Goal: Information Seeking & Learning: Learn about a topic

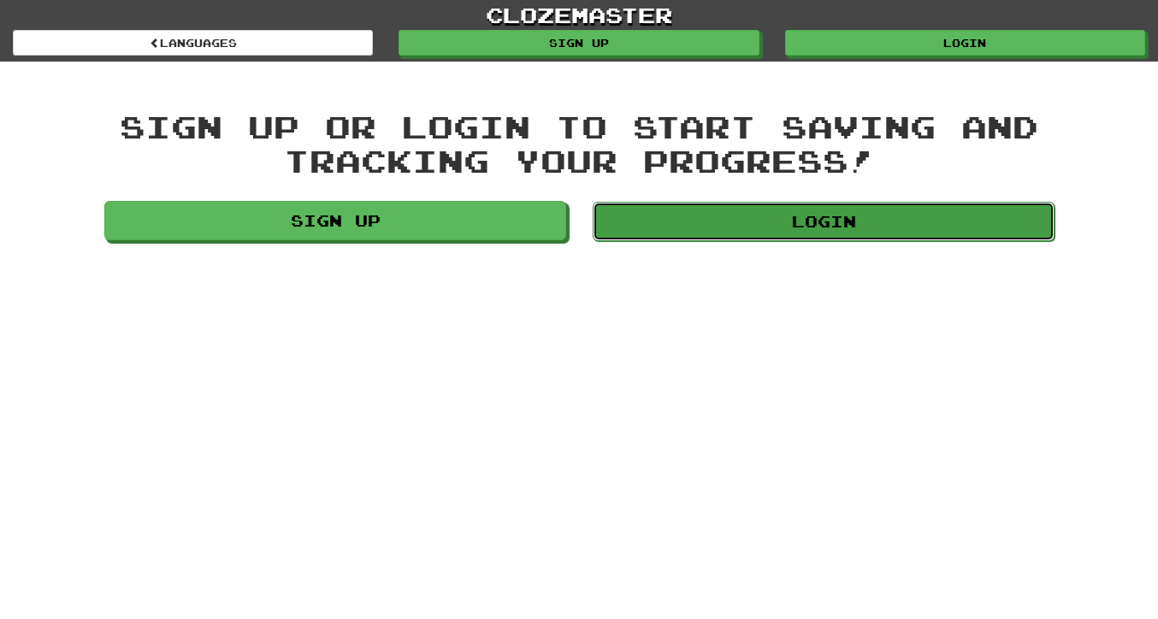
click at [641, 227] on link "Login" at bounding box center [824, 221] width 462 height 39
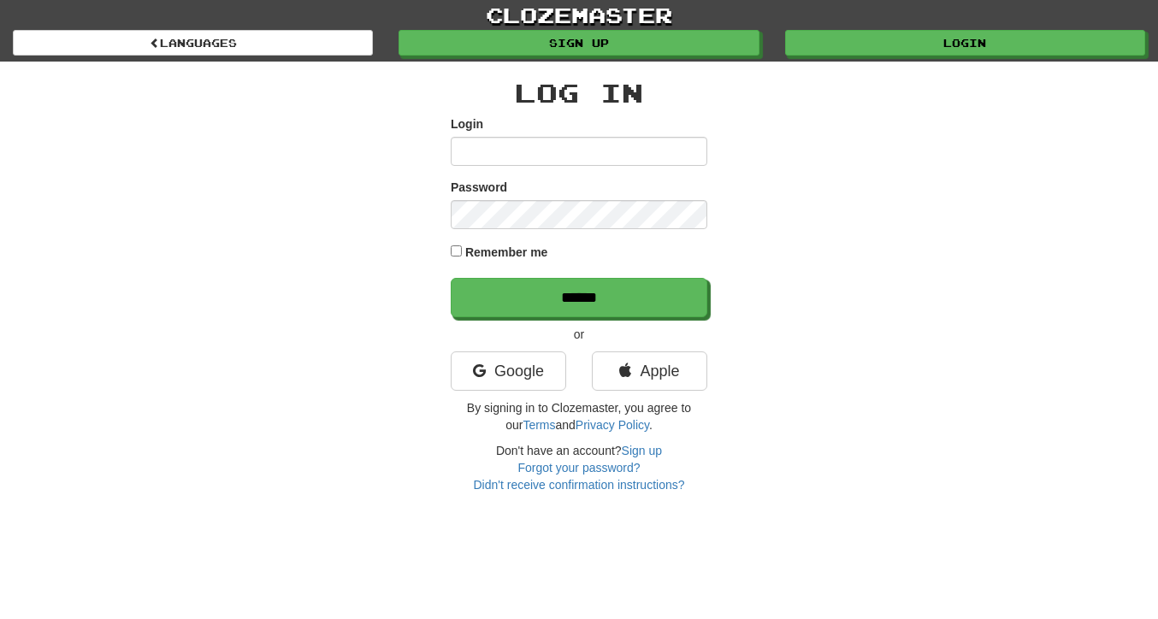
click at [583, 151] on input "Login" at bounding box center [579, 151] width 257 height 29
click at [508, 149] on input "Login" at bounding box center [579, 151] width 257 height 29
type input "**********"
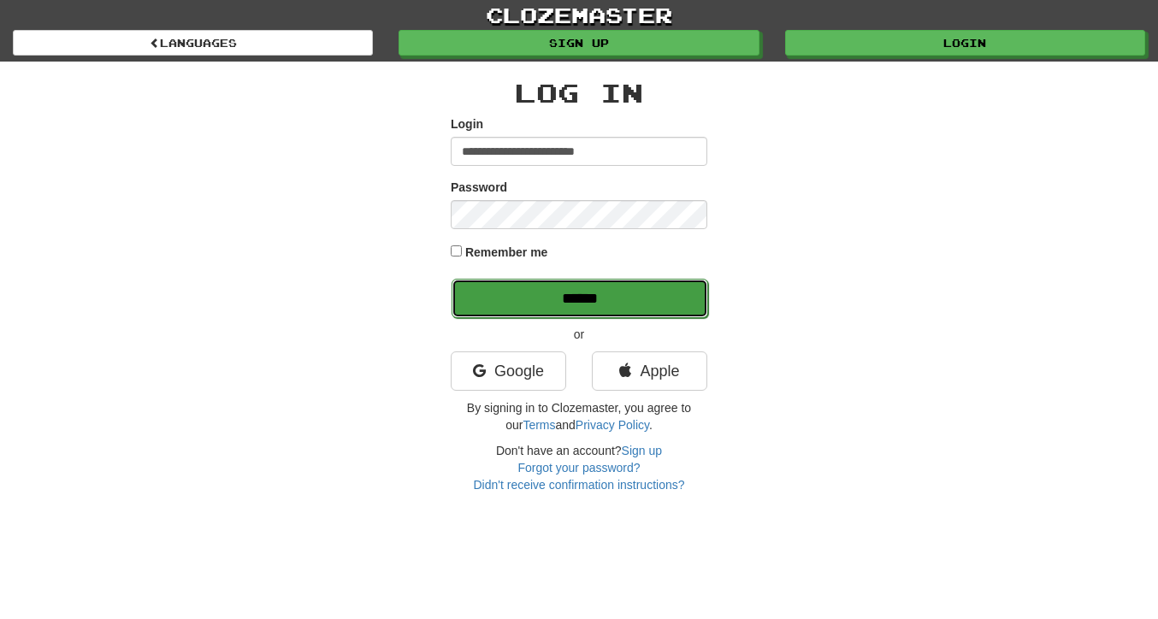
click at [505, 291] on input "******" at bounding box center [580, 298] width 257 height 39
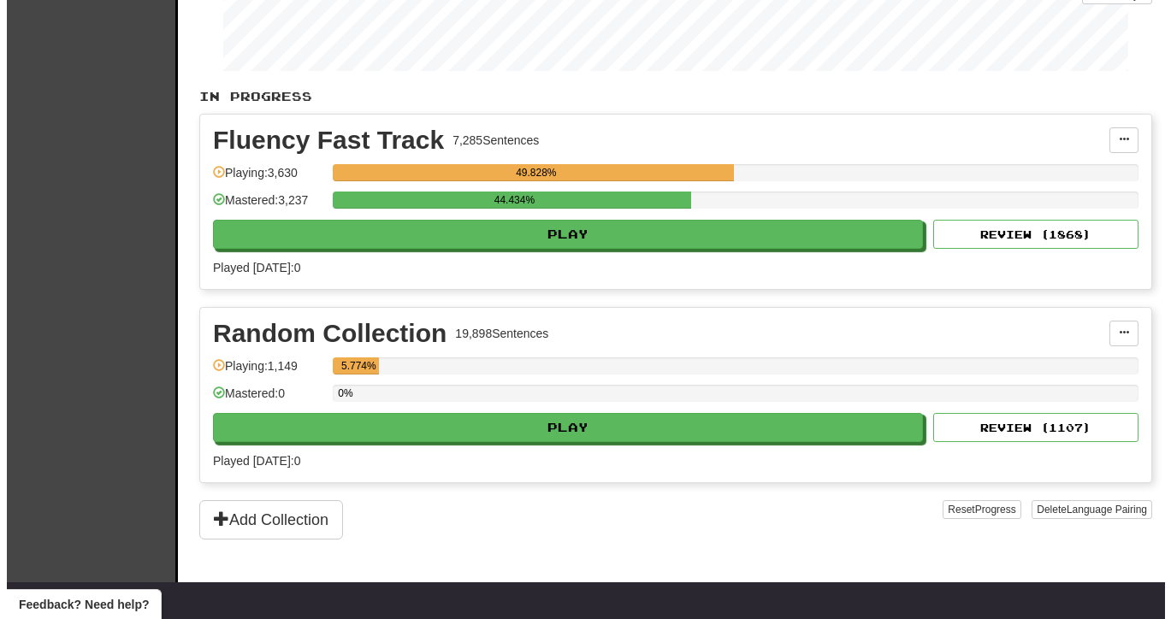
scroll to position [255, 0]
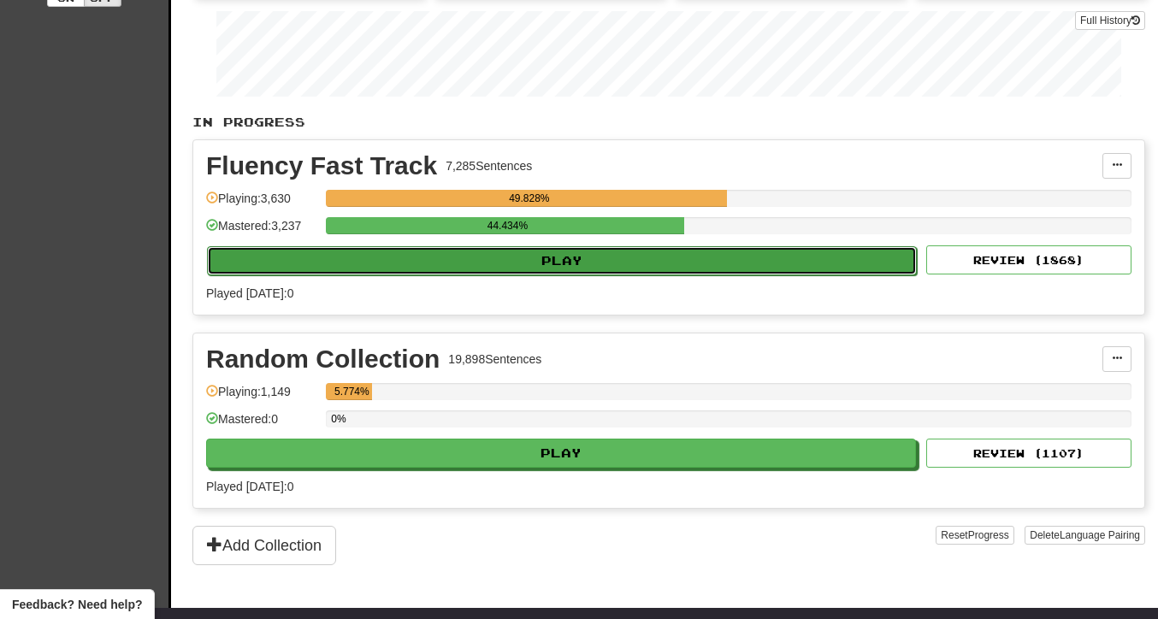
click at [624, 270] on button "Play" at bounding box center [562, 260] width 710 height 29
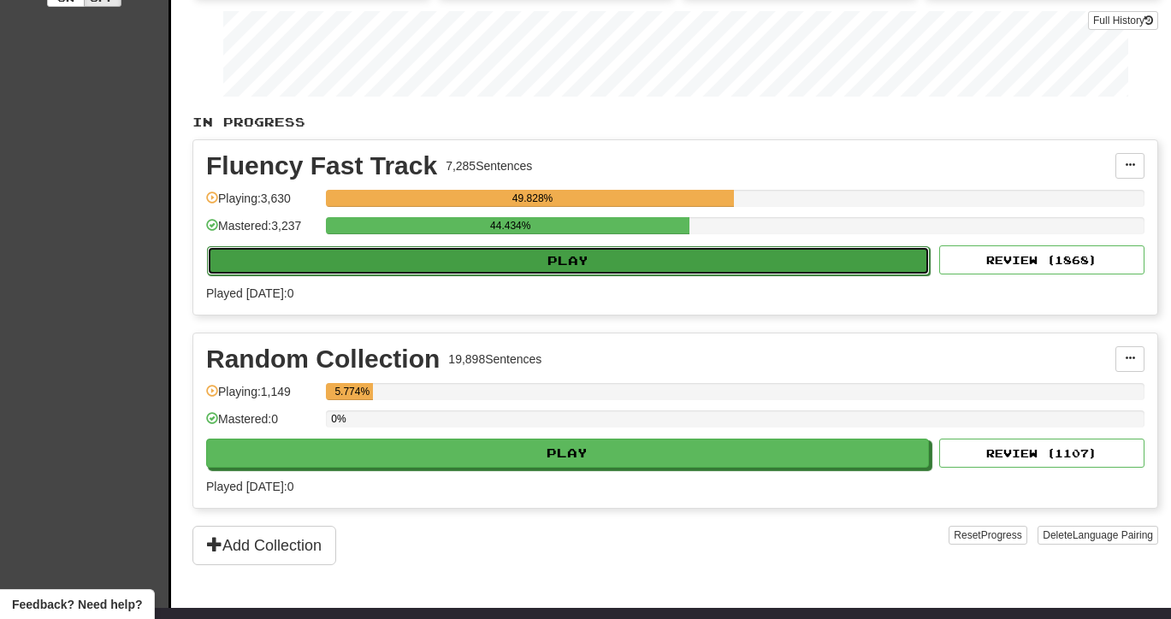
select select "**"
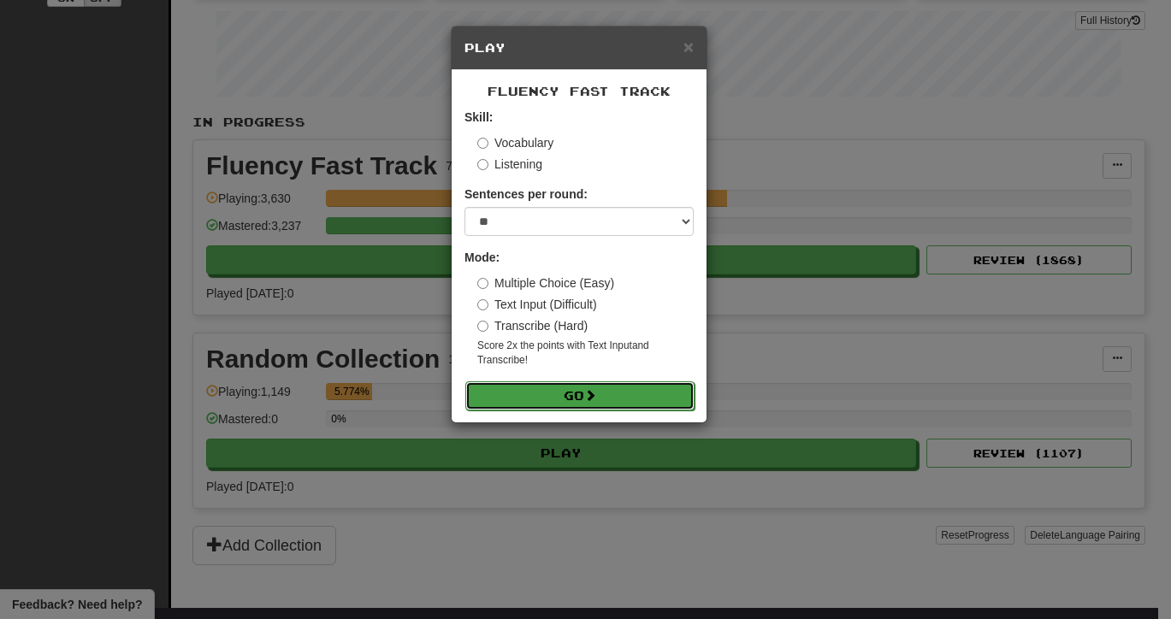
click at [581, 393] on button "Go" at bounding box center [579, 395] width 229 height 29
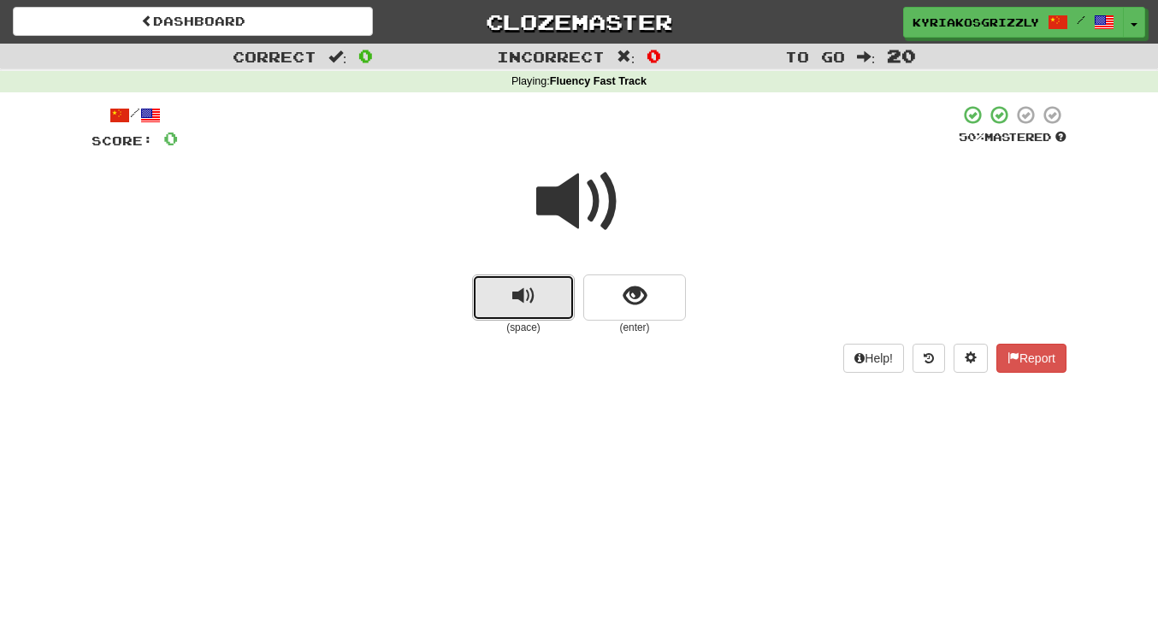
click at [524, 292] on span "replay audio" at bounding box center [523, 296] width 23 height 23
click at [614, 187] on span at bounding box center [579, 202] width 86 height 86
click at [588, 210] on span at bounding box center [579, 202] width 86 height 86
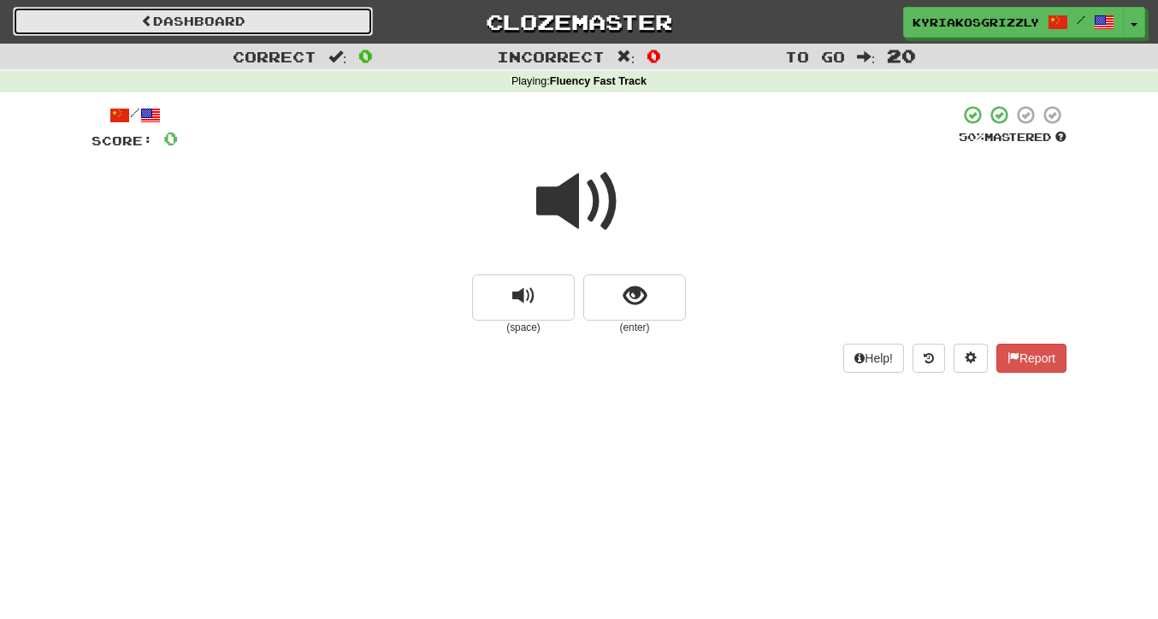
click at [175, 20] on link "Dashboard" at bounding box center [193, 21] width 360 height 29
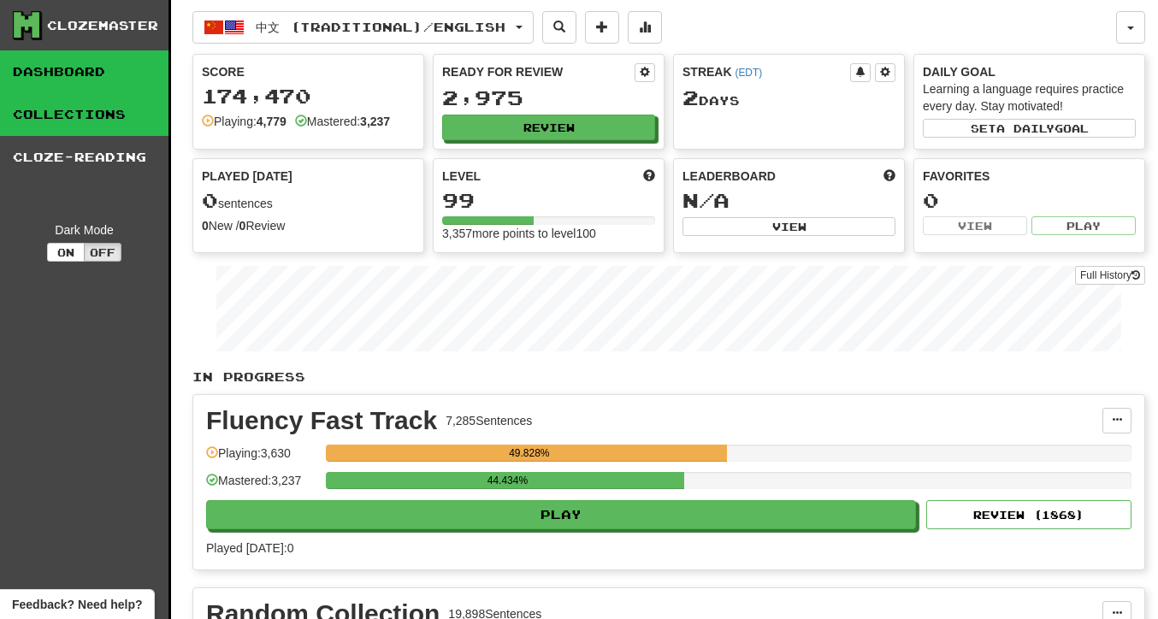
click at [104, 118] on link "Collections" at bounding box center [84, 114] width 168 height 43
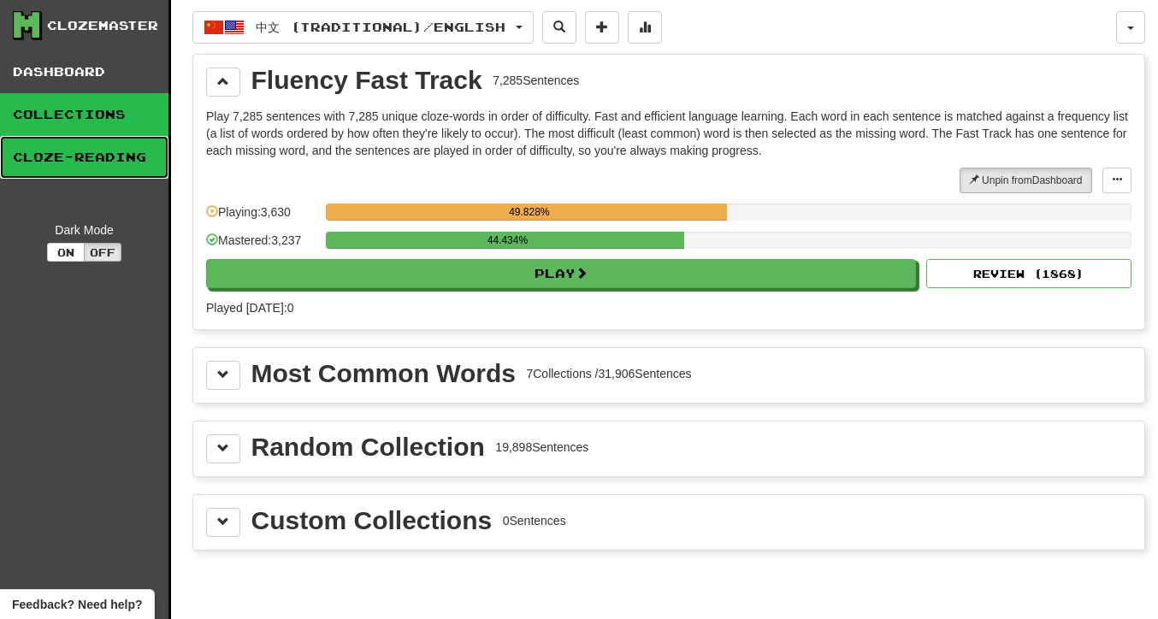
click at [107, 159] on link "Cloze-Reading" at bounding box center [84, 157] width 168 height 43
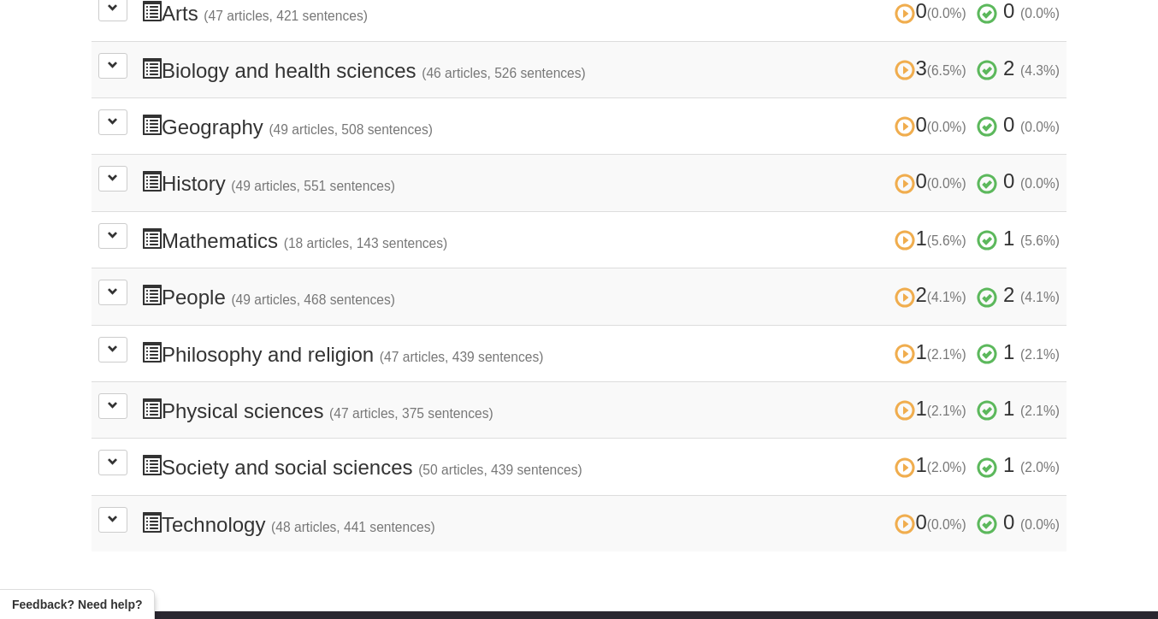
scroll to position [524, 0]
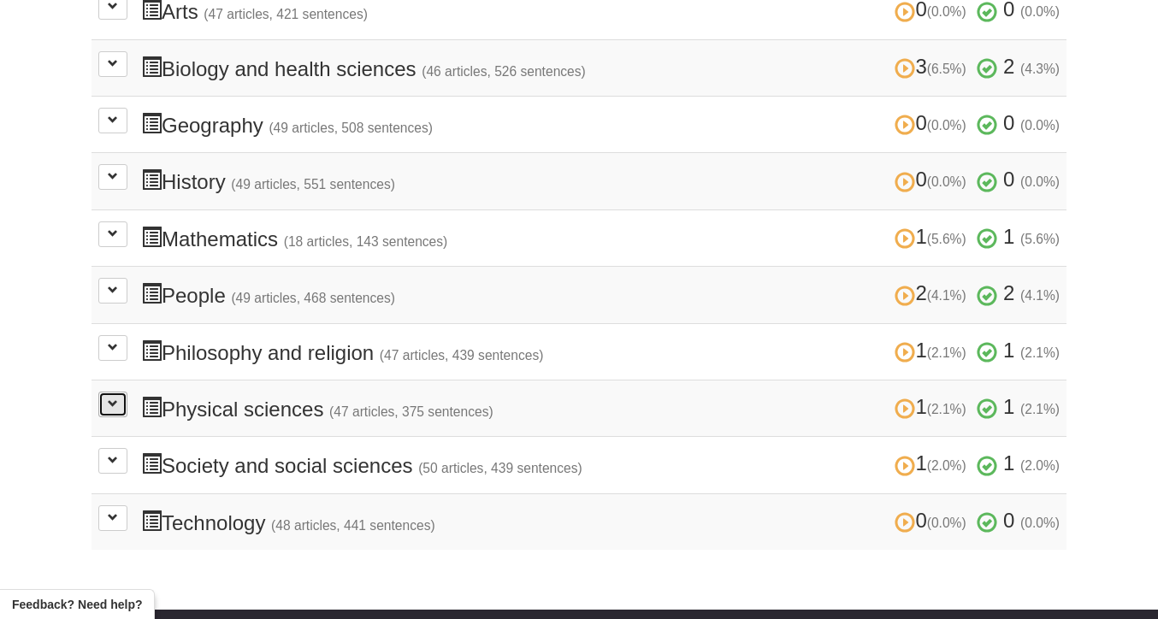
click at [118, 402] on button at bounding box center [112, 405] width 29 height 26
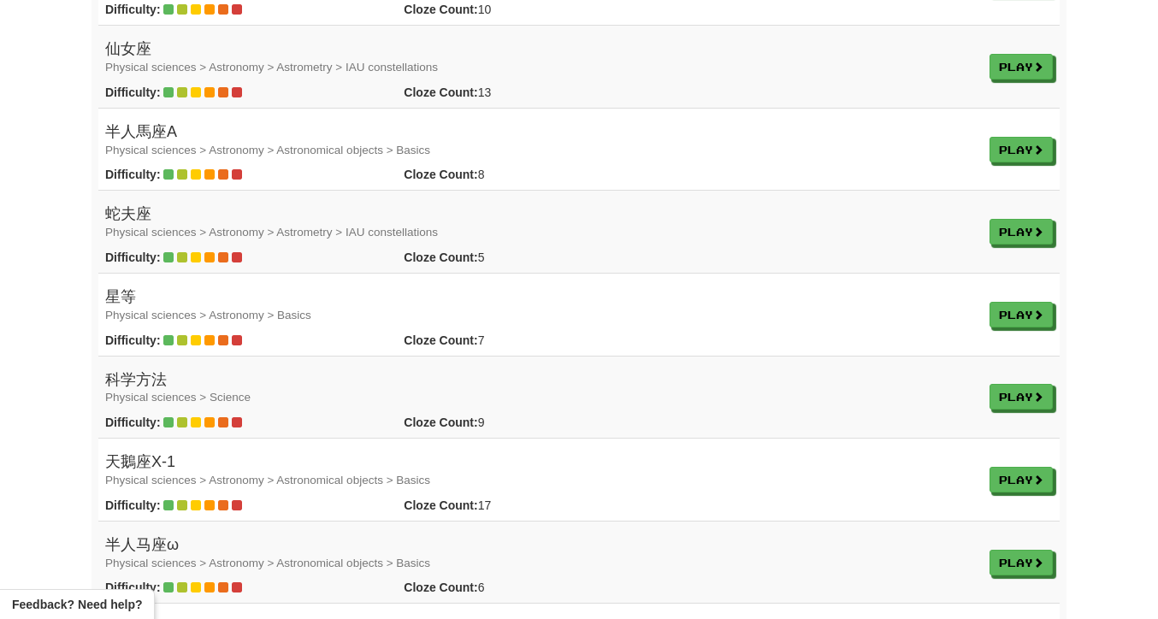
scroll to position [2589, 0]
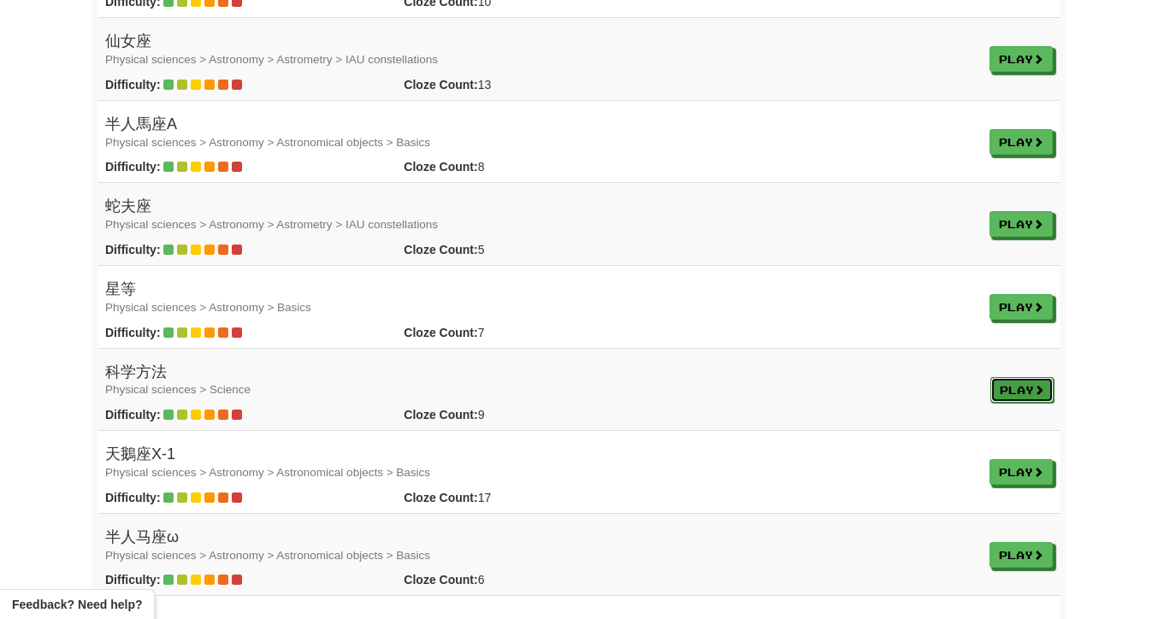
click at [1049, 381] on link "Play" at bounding box center [1021, 390] width 63 height 26
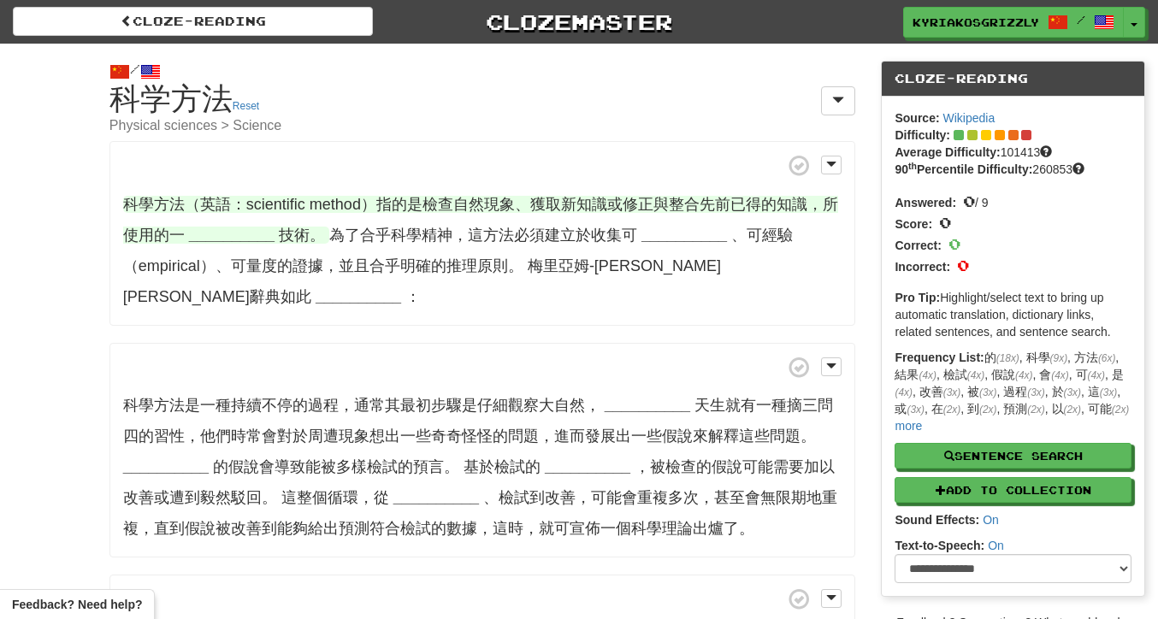
click at [233, 233] on strong "__________" at bounding box center [232, 235] width 86 height 17
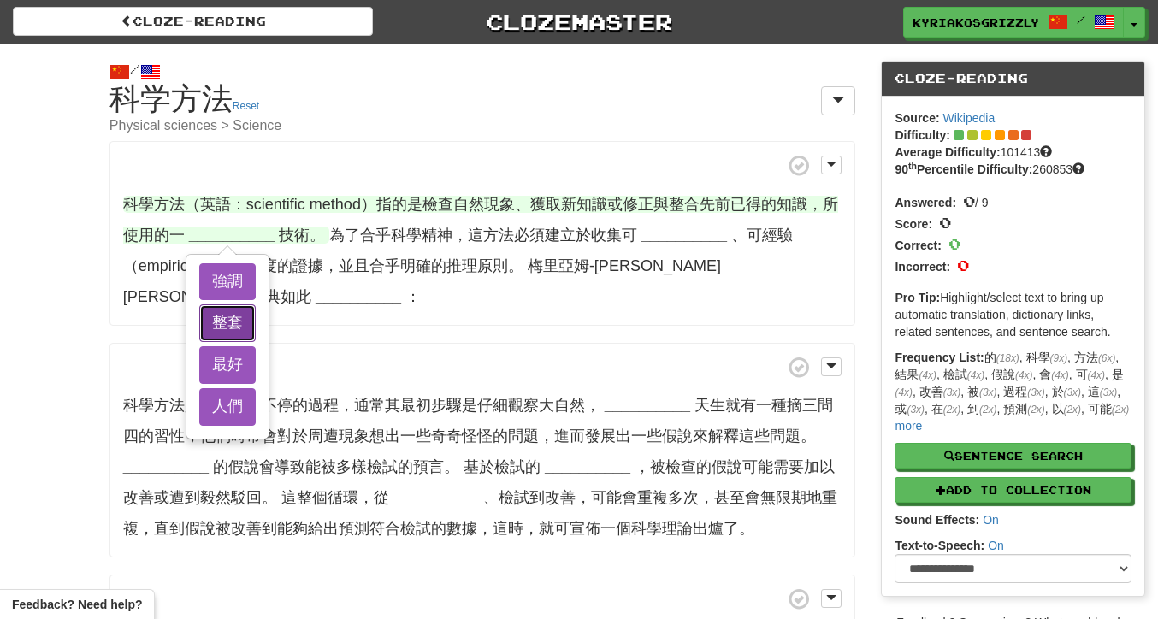
click at [222, 318] on button "整套" at bounding box center [227, 323] width 56 height 38
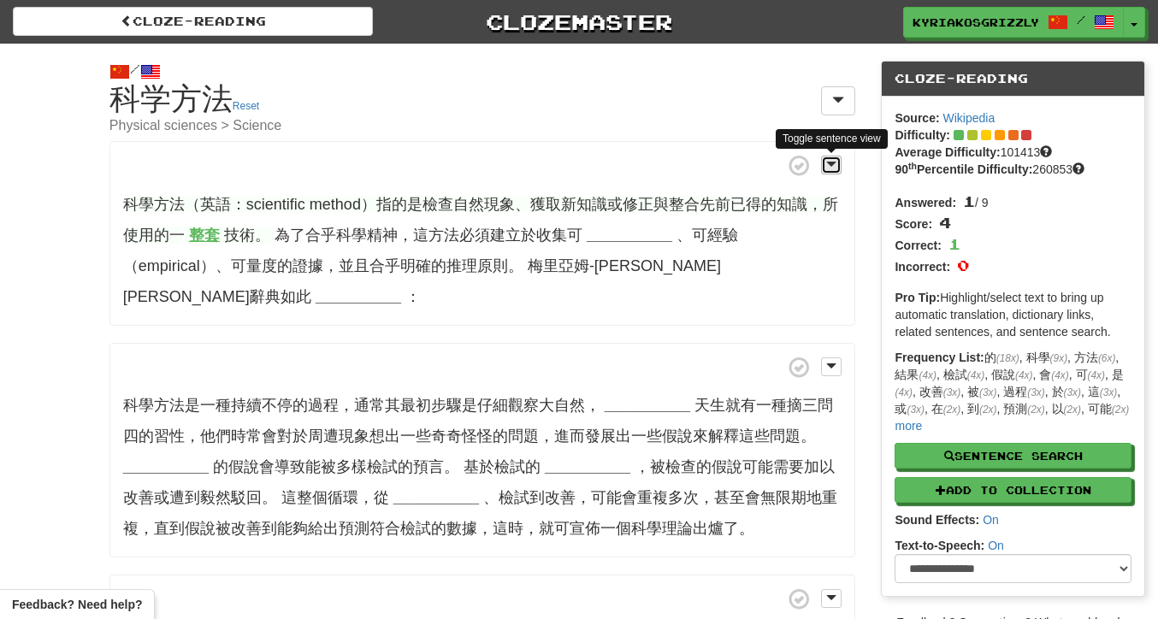
click at [837, 157] on button at bounding box center [831, 165] width 21 height 19
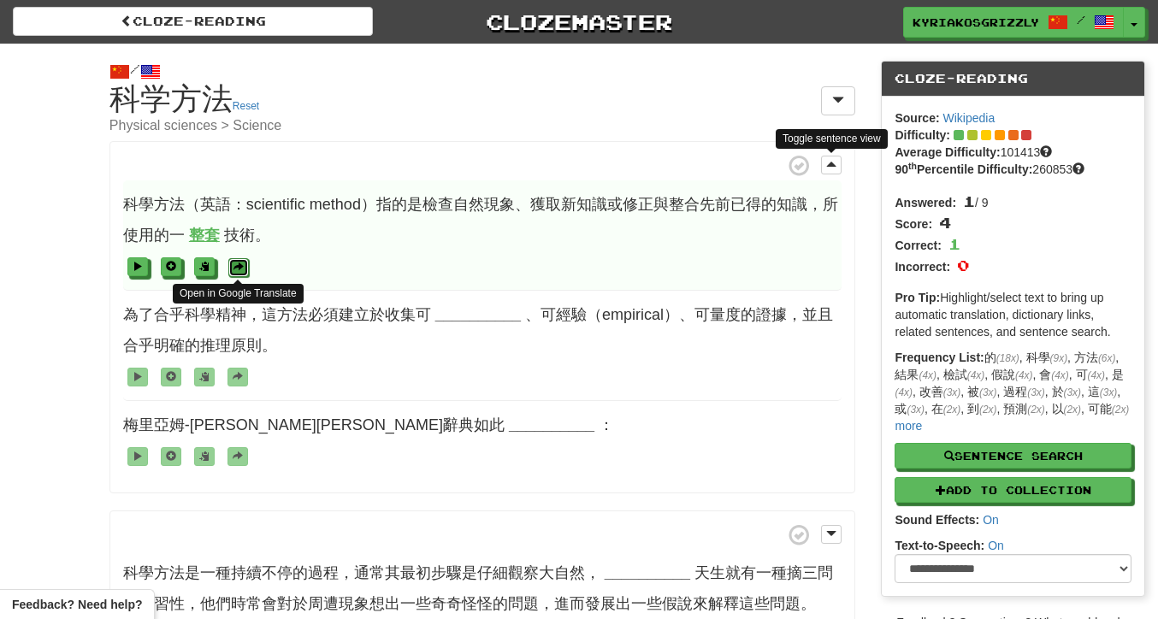
click at [238, 266] on span at bounding box center [238, 267] width 10 height 10
click at [344, 254] on span "Open in Google Translate" at bounding box center [482, 266] width 719 height 31
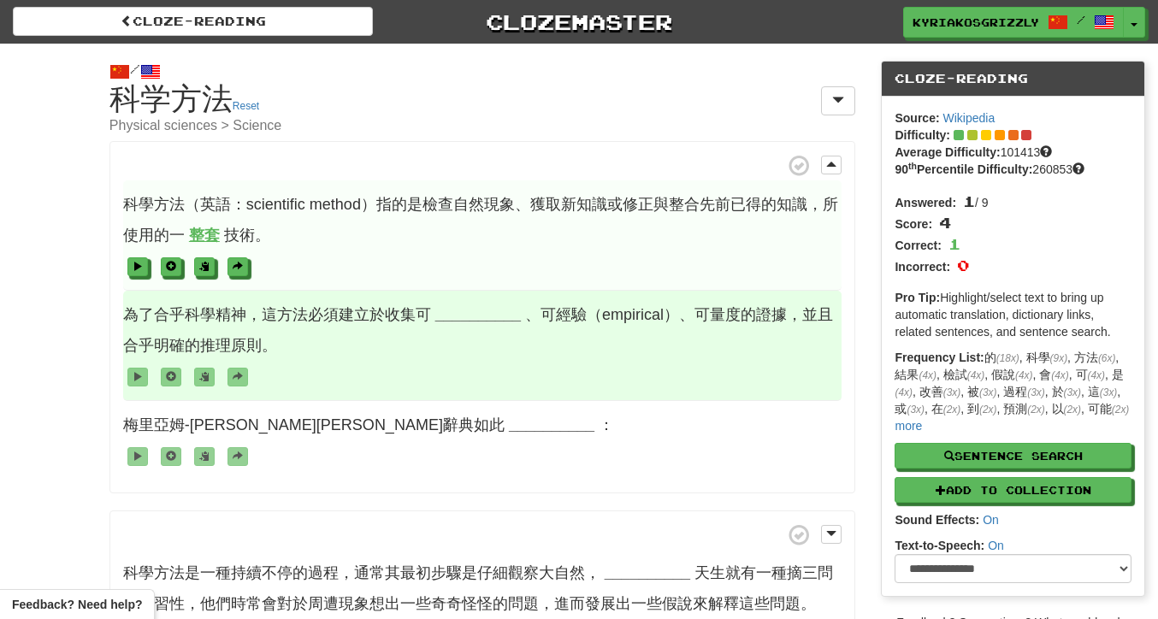
click at [473, 308] on strong "__________" at bounding box center [478, 314] width 86 height 17
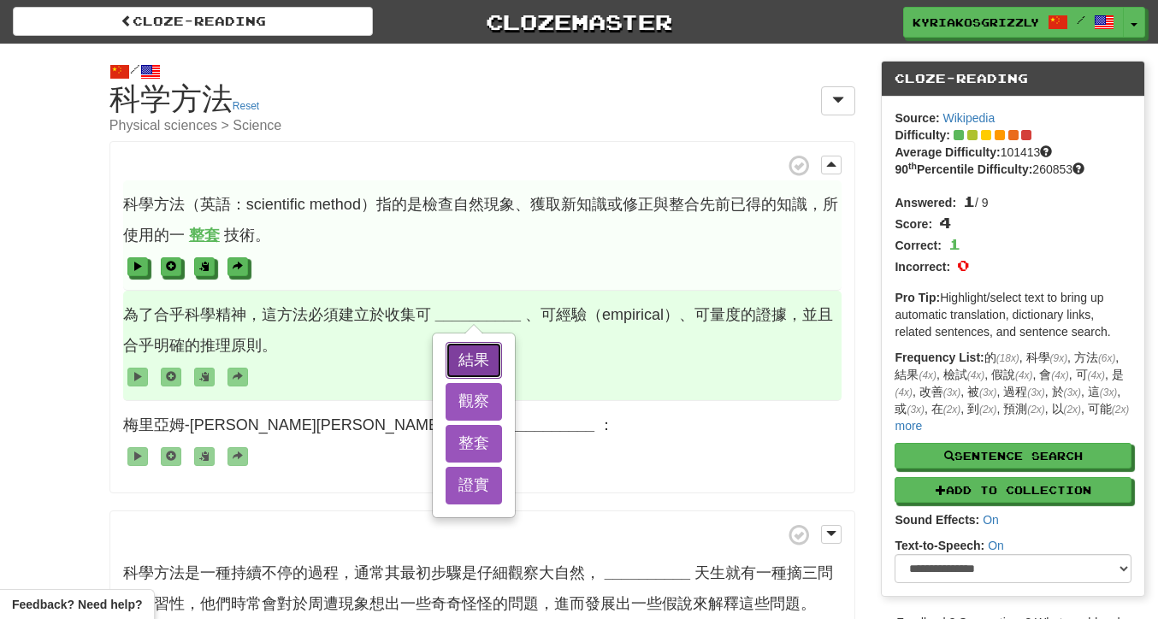
click at [476, 363] on button "結果" at bounding box center [474, 361] width 56 height 38
click at [476, 399] on button "觀察" at bounding box center [474, 402] width 56 height 38
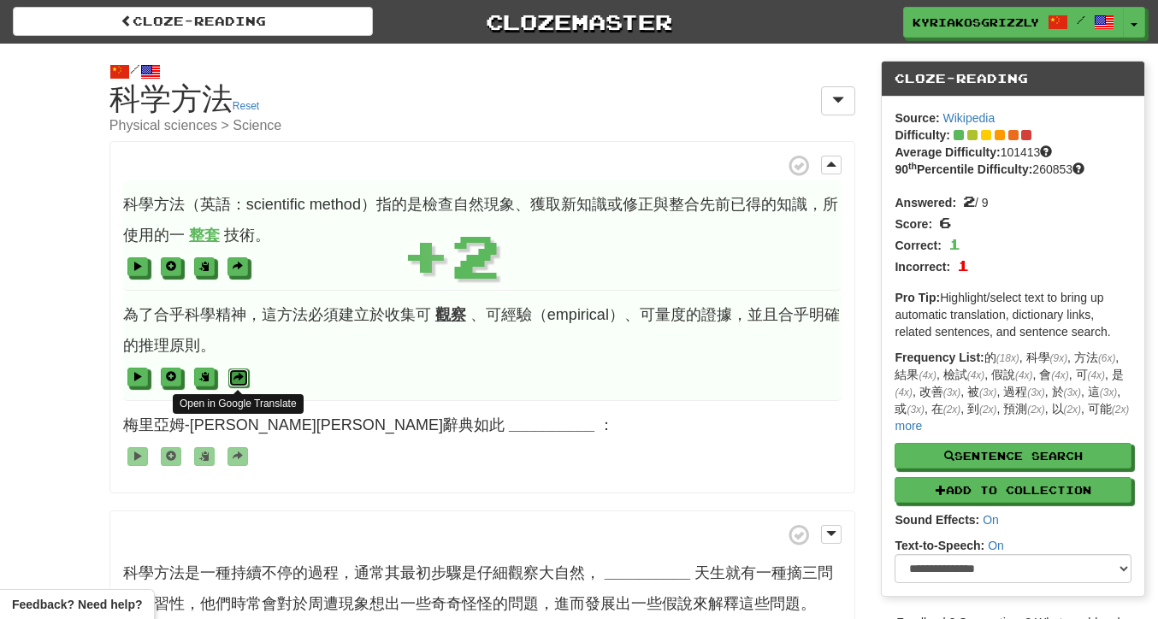
click at [233, 376] on span at bounding box center [238, 377] width 10 height 10
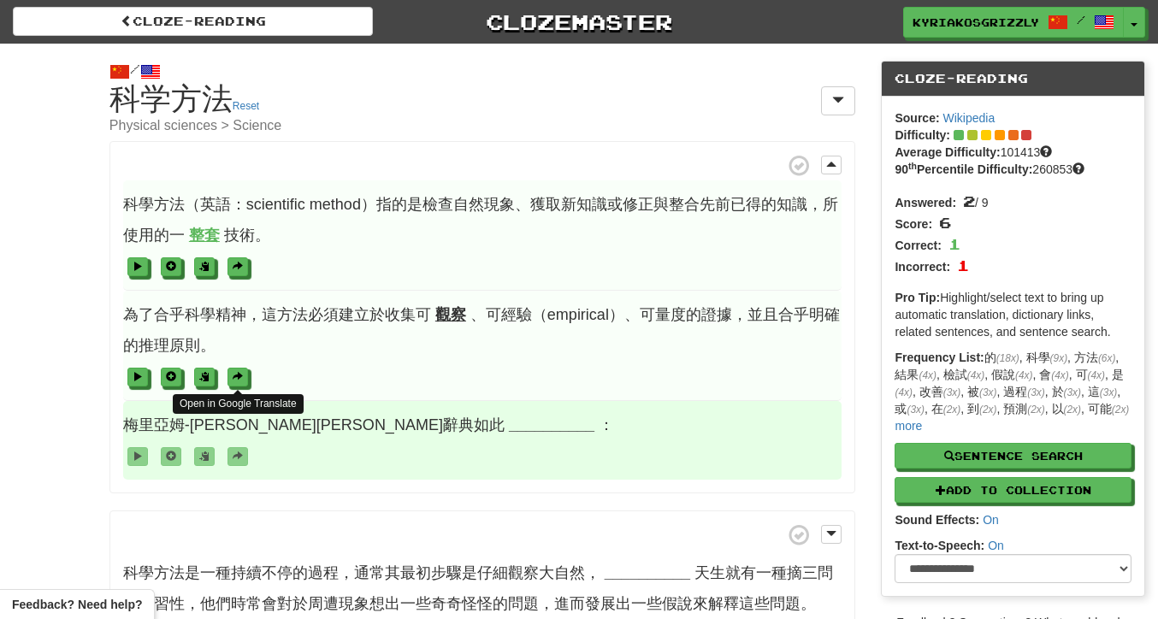
click at [461, 440] on span "梅里亞姆-韋伯斯特辭典如此 __________ ：" at bounding box center [482, 440] width 719 height 79
click at [509, 417] on strong "__________" at bounding box center [552, 424] width 86 height 17
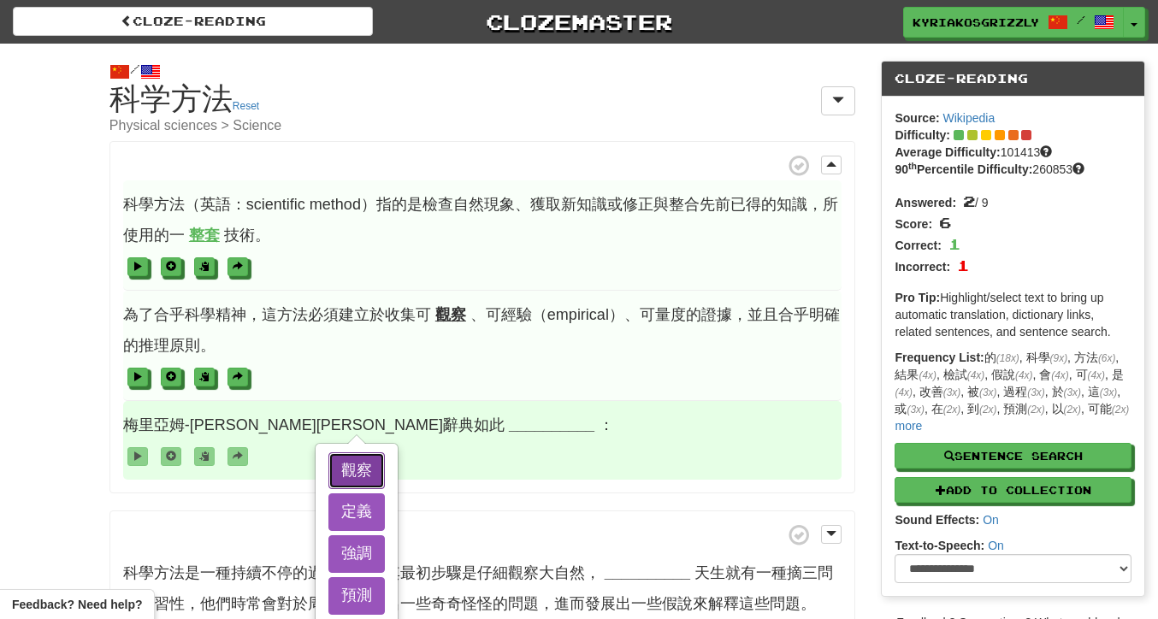
click at [358, 470] on button "觀察" at bounding box center [356, 471] width 56 height 38
click at [367, 502] on button "定義" at bounding box center [356, 512] width 56 height 38
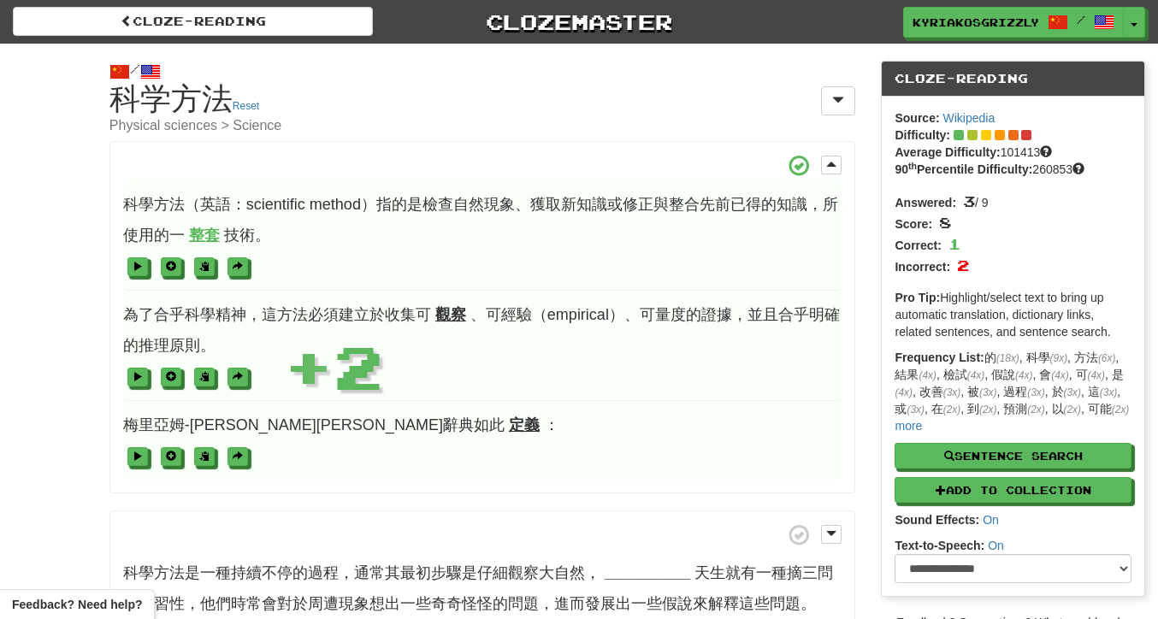
click at [460, 465] on span at bounding box center [482, 455] width 719 height 31
click at [242, 457] on span at bounding box center [238, 457] width 10 height 10
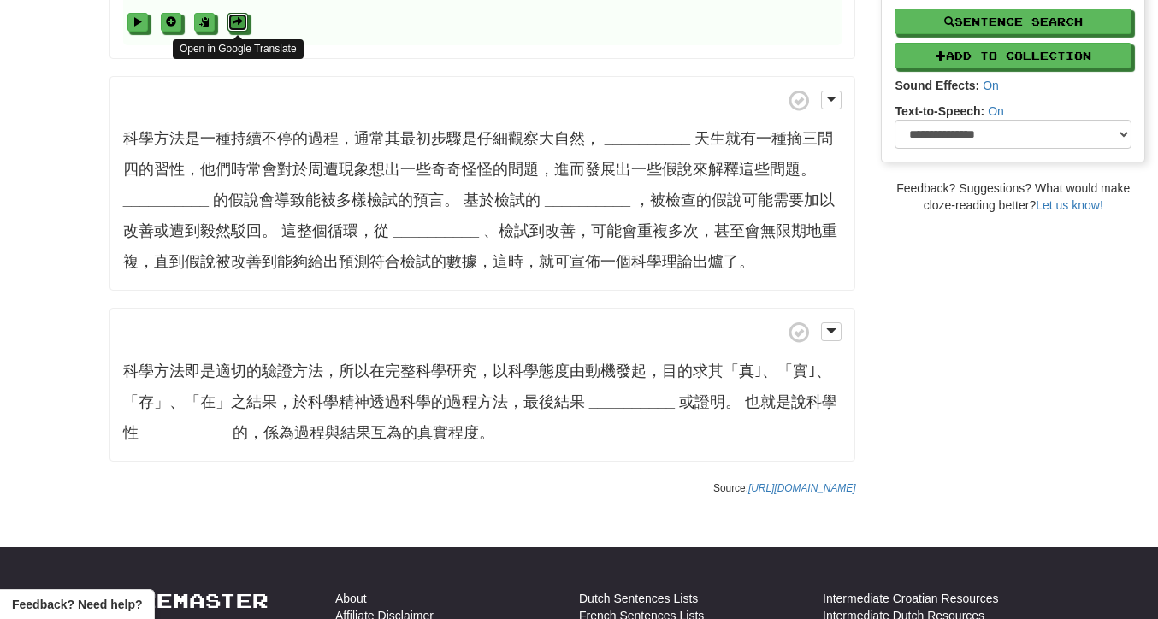
scroll to position [437, 0]
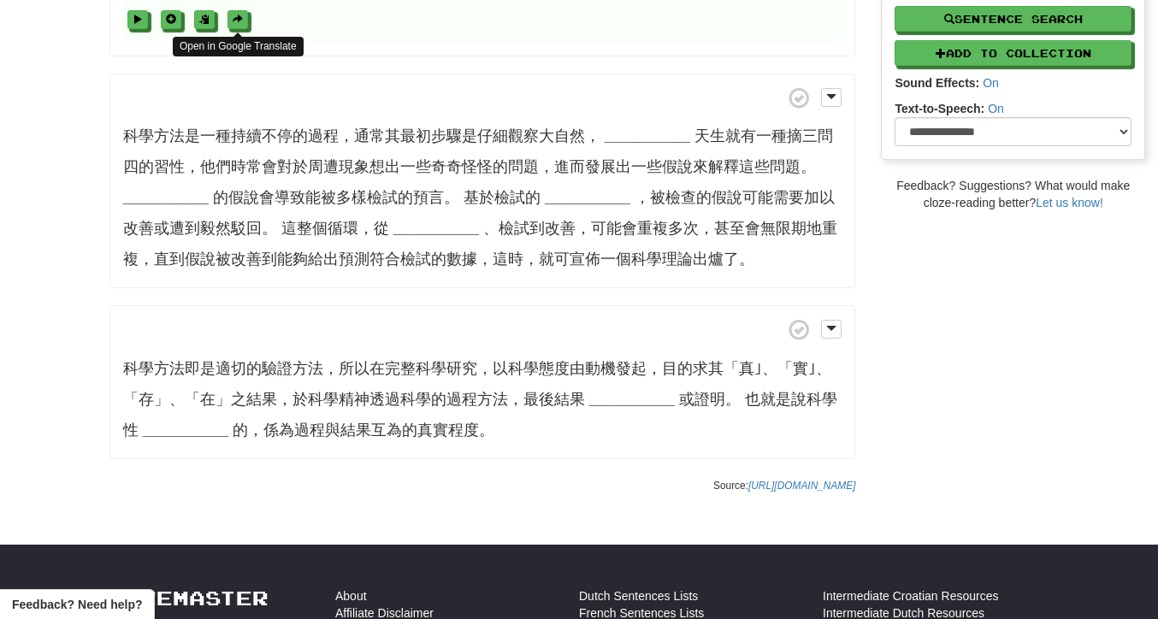
click at [464, 157] on p "科學方法是一種持續不停的過程，通常其最初步驟是仔細觀察大自然， __________ 天生就有一種摘三問四的習性，他們時常會對於周遭現象想出一些奇奇怪怪的問題…" at bounding box center [482, 182] width 747 height 216
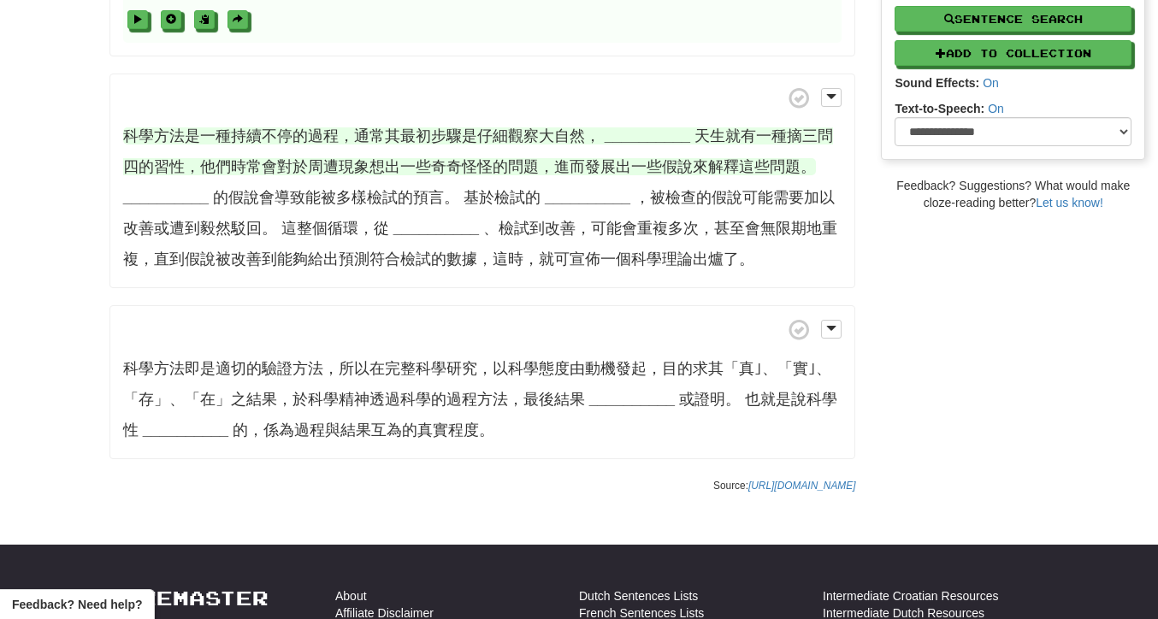
click at [643, 140] on strong "__________" at bounding box center [648, 135] width 86 height 17
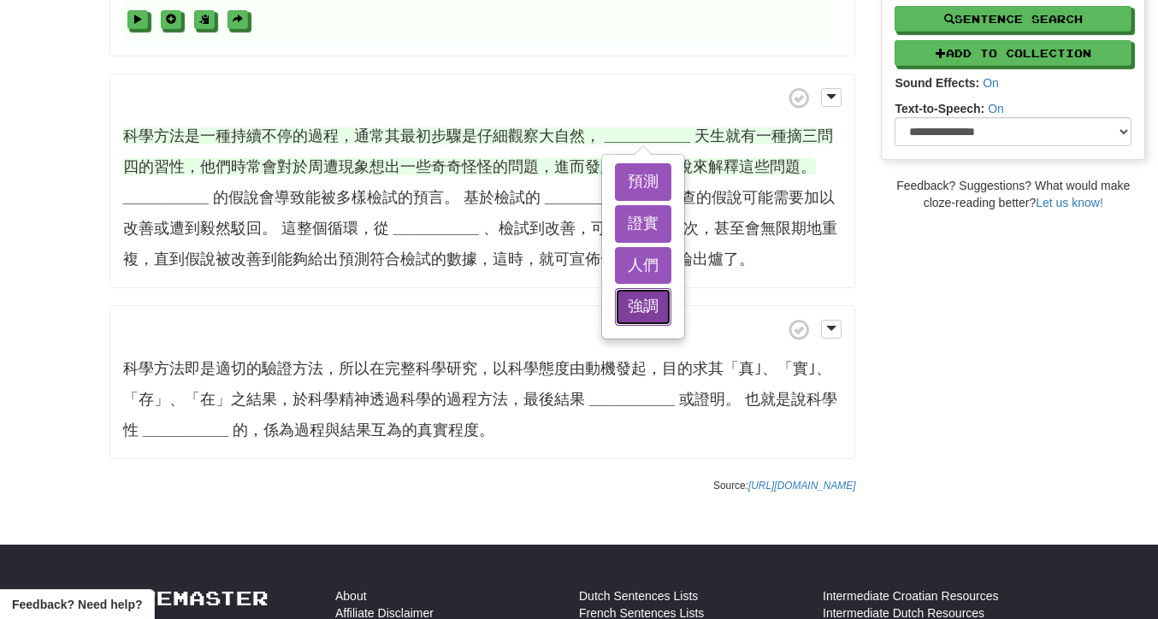
click at [639, 309] on button "強調" at bounding box center [643, 307] width 56 height 38
click at [636, 261] on button "人們" at bounding box center [643, 266] width 56 height 38
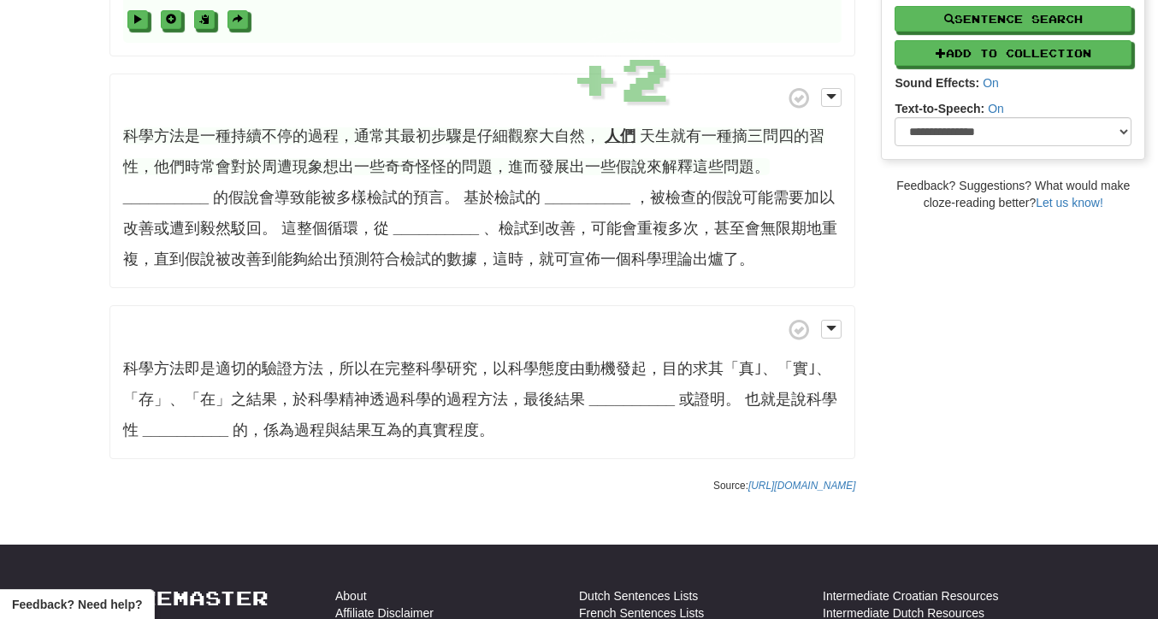
click at [826, 86] on p "科學方法是一種持續不停的過程，通常其最初步驟是仔細觀察大自然， 人們 天生就有一種摘三問四的習性，他們時常會對於周遭現象想出一些奇奇怪怪的問題，進而發展出一些…" at bounding box center [482, 182] width 747 height 216
click at [826, 92] on span at bounding box center [831, 97] width 10 height 12
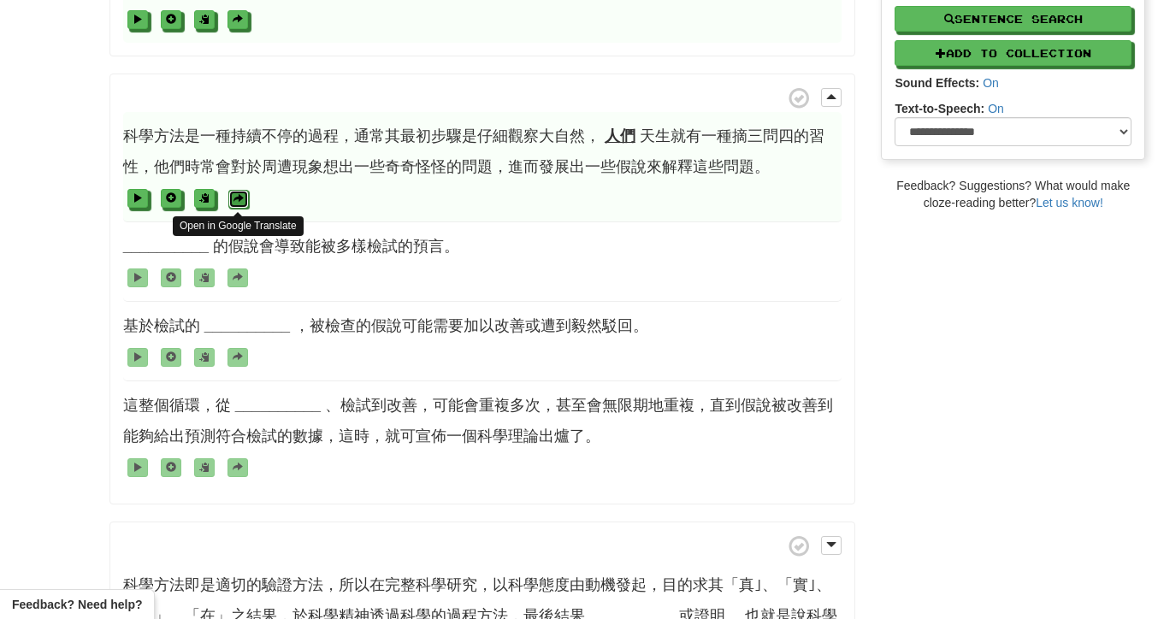
click at [239, 209] on button at bounding box center [238, 199] width 21 height 19
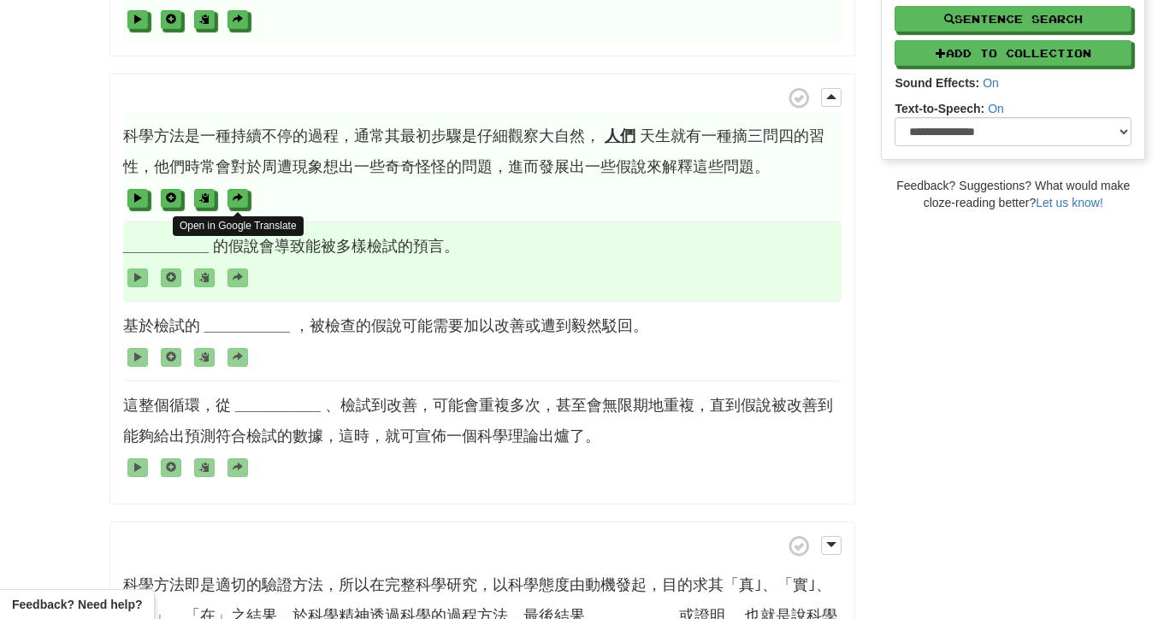
click at [783, 231] on span "__________ 的假說會導致能被多樣檢試的預言。" at bounding box center [482, 262] width 719 height 80
click at [169, 250] on strong "__________" at bounding box center [166, 246] width 86 height 17
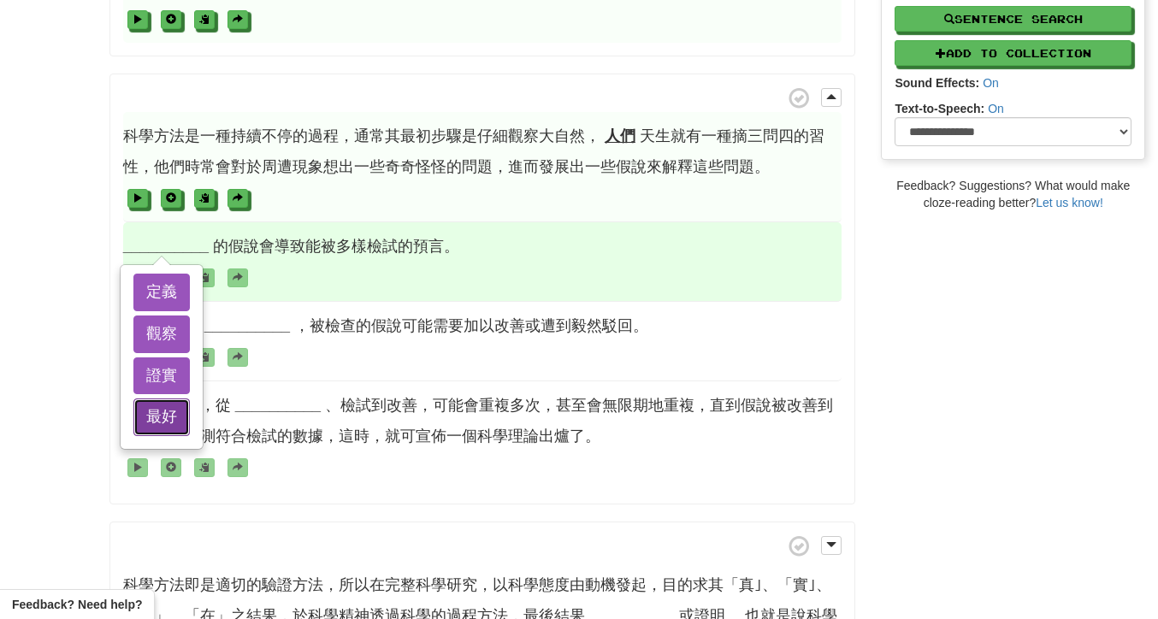
click at [161, 406] on button "最好" at bounding box center [161, 418] width 56 height 38
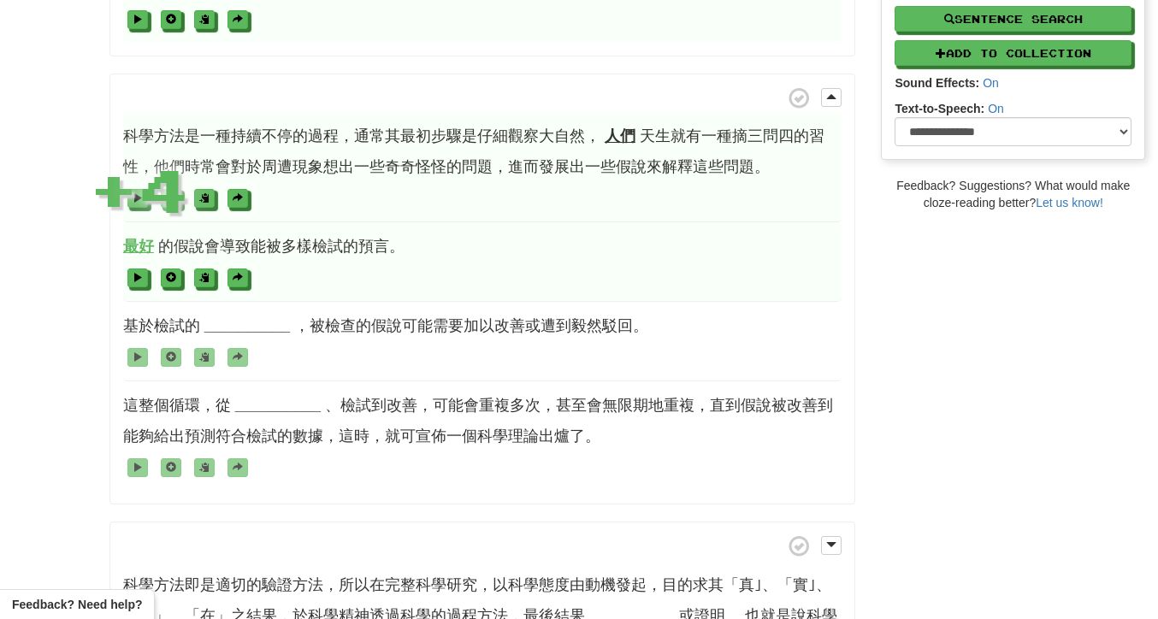
click at [341, 298] on span "最好 的假說會導致能被多樣檢試的預言。" at bounding box center [482, 262] width 719 height 80
click at [245, 284] on button at bounding box center [238, 278] width 21 height 19
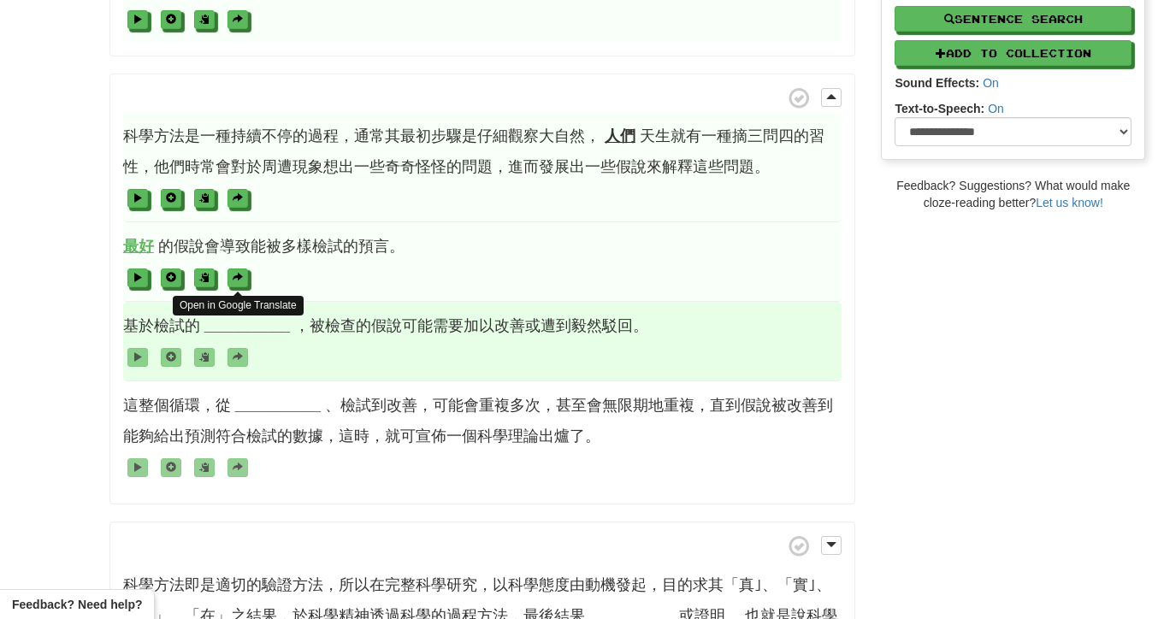
click at [472, 361] on span at bounding box center [482, 356] width 719 height 31
click at [221, 328] on strong "__________" at bounding box center [247, 325] width 86 height 17
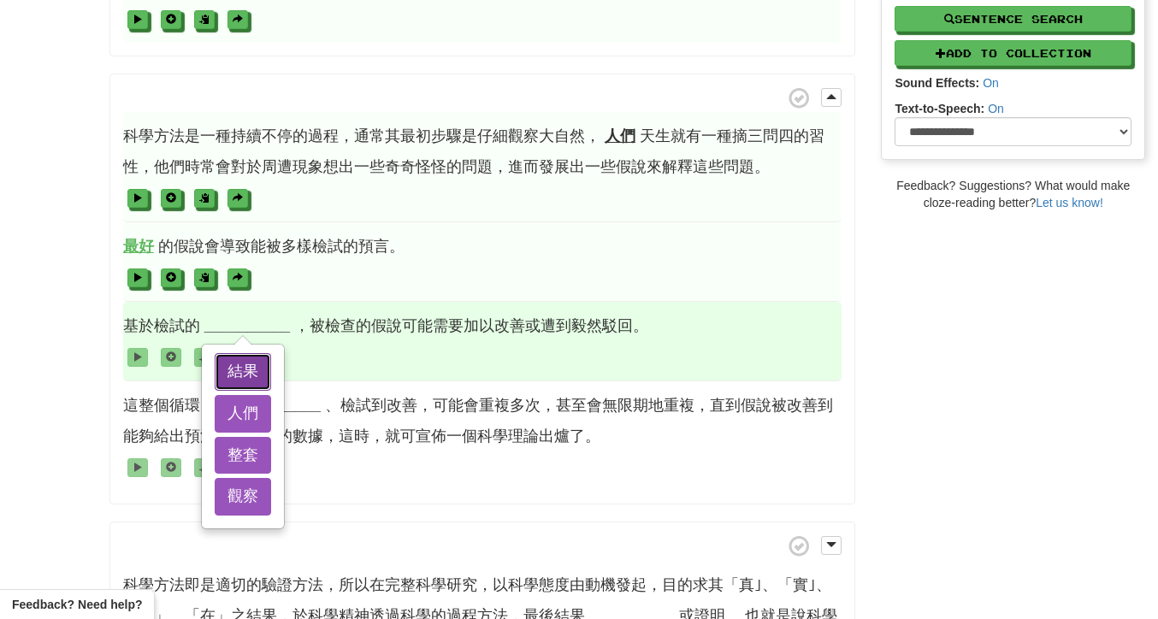
click at [233, 370] on button "結果" at bounding box center [243, 372] width 56 height 38
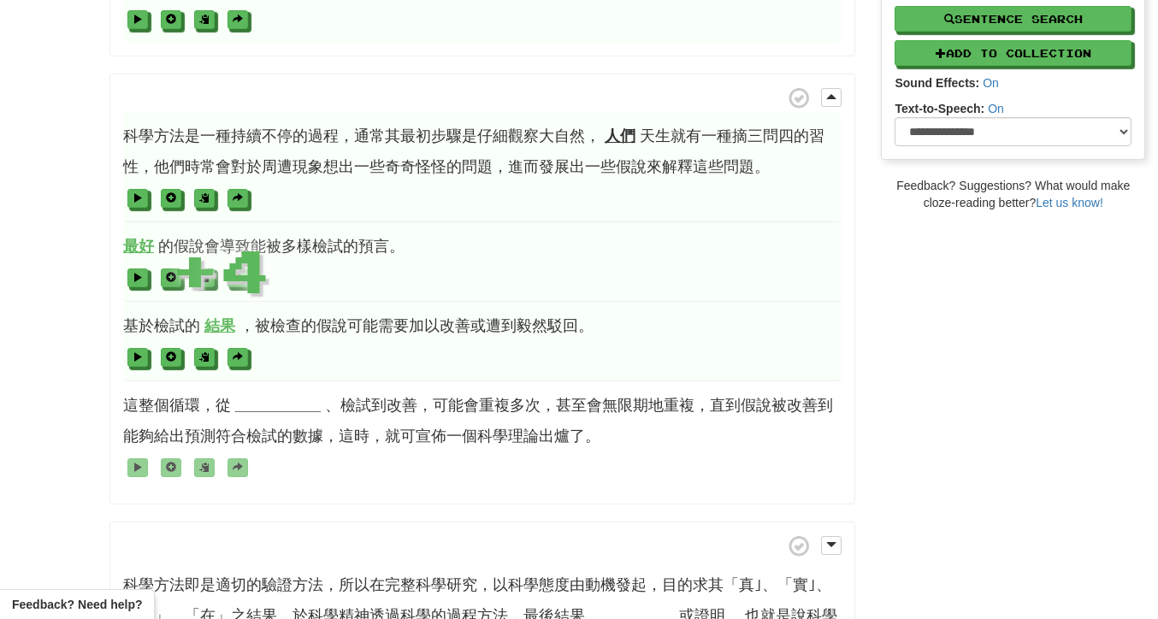
click at [335, 368] on span at bounding box center [482, 356] width 719 height 31
click at [241, 358] on span at bounding box center [238, 357] width 10 height 10
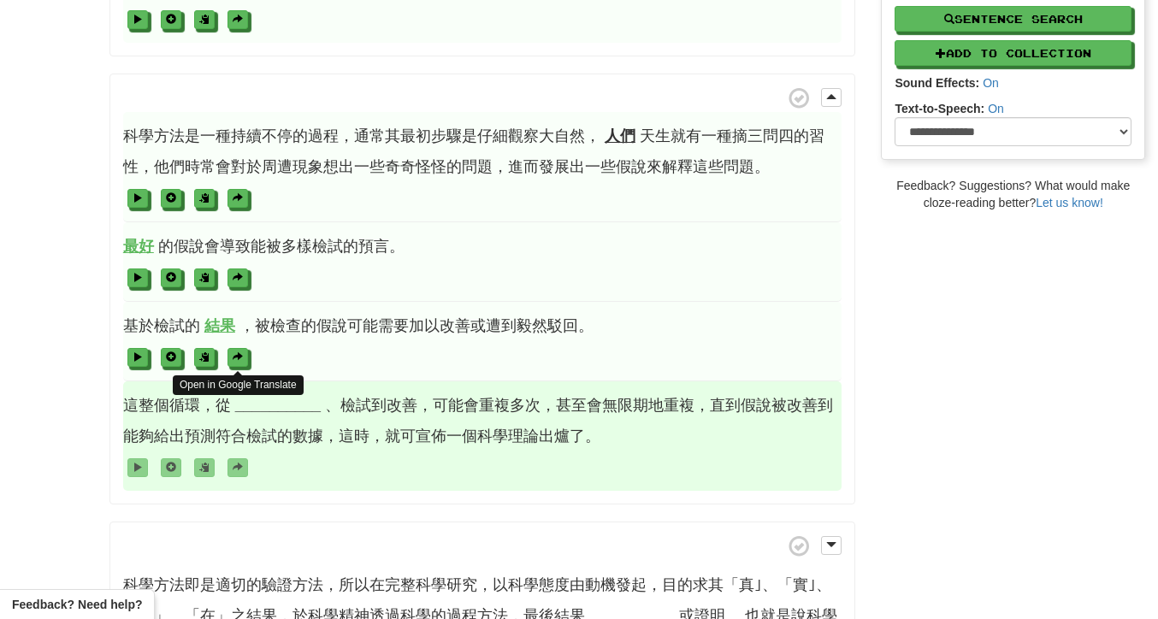
click at [199, 422] on span "這整個循環，從 __________ 、檢試到改善，可能會重複多次，甚至會無限期地重複，直到假說被改善到能夠給出預測符合檢試的數據，這時，就可宣佈一個科學理論…" at bounding box center [482, 435] width 719 height 109
click at [263, 414] on strong "__________" at bounding box center [278, 405] width 86 height 17
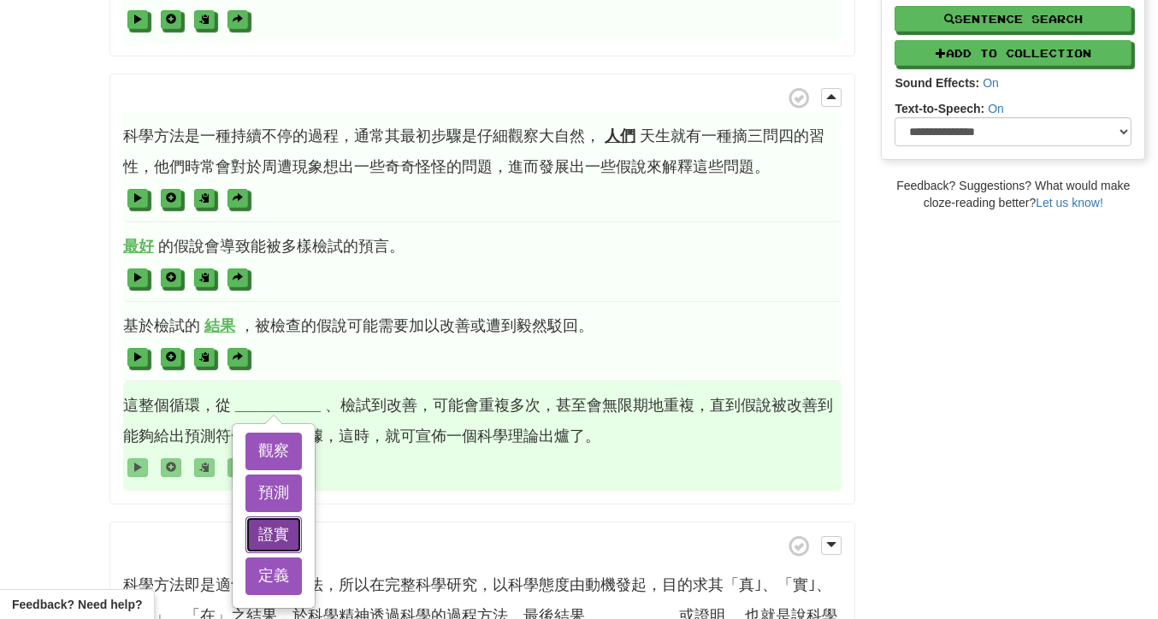
click at [287, 546] on button "證實" at bounding box center [273, 536] width 56 height 38
click at [281, 468] on button "觀察" at bounding box center [273, 452] width 56 height 38
click at [282, 500] on button "預測" at bounding box center [273, 494] width 56 height 38
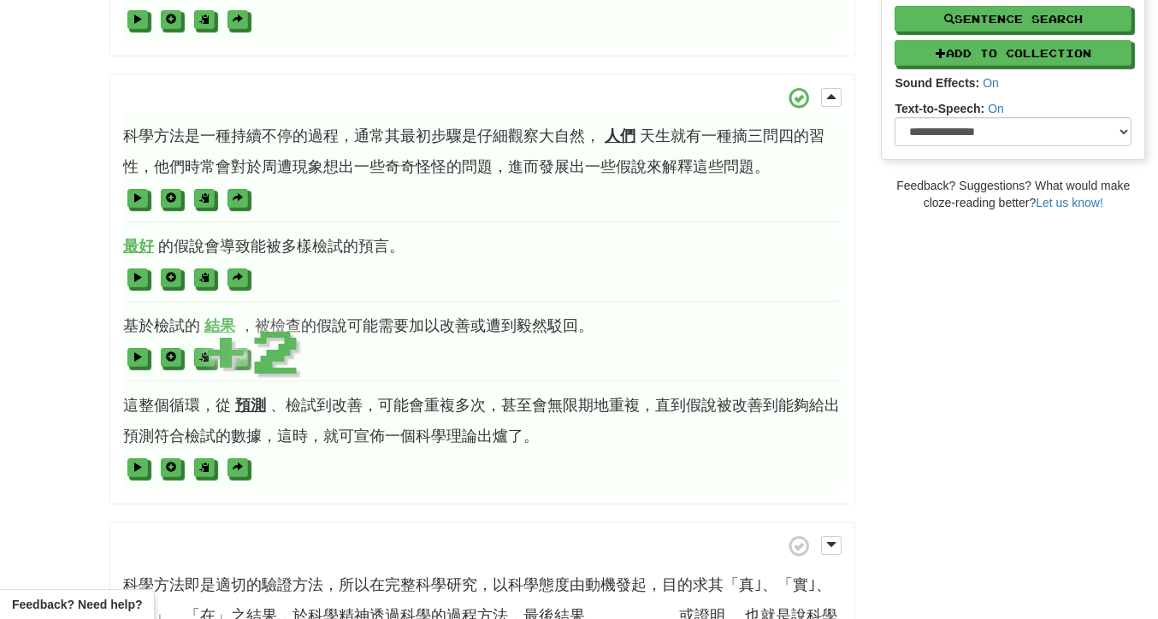
click at [369, 369] on span at bounding box center [482, 356] width 719 height 31
click at [256, 414] on strong "預測" at bounding box center [250, 405] width 31 height 17
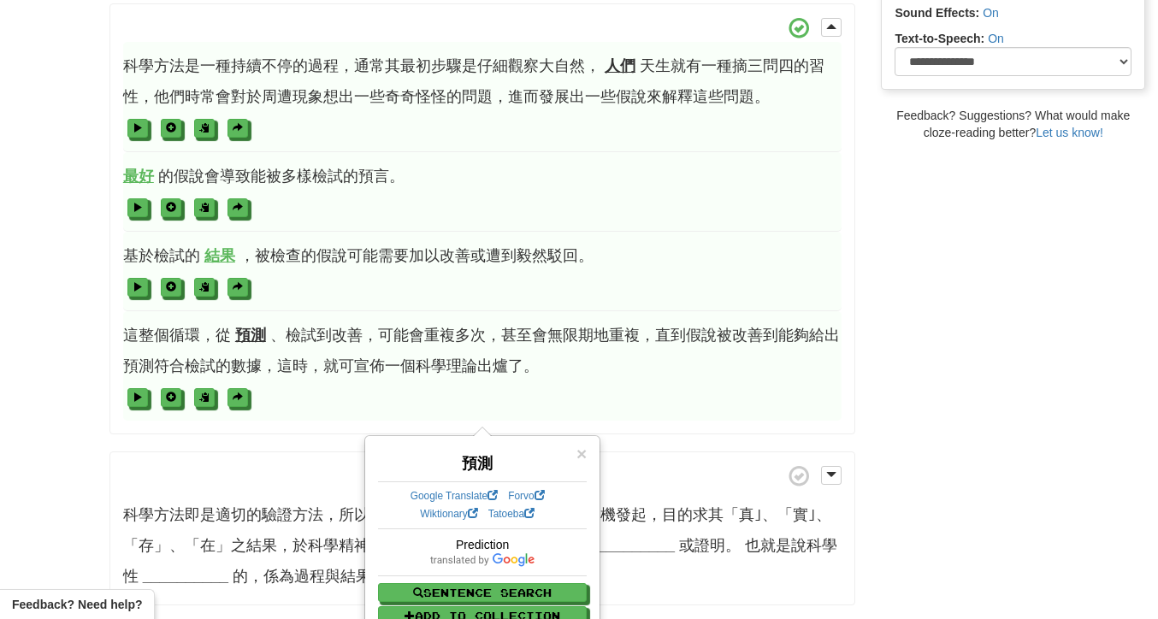
scroll to position [540, 0]
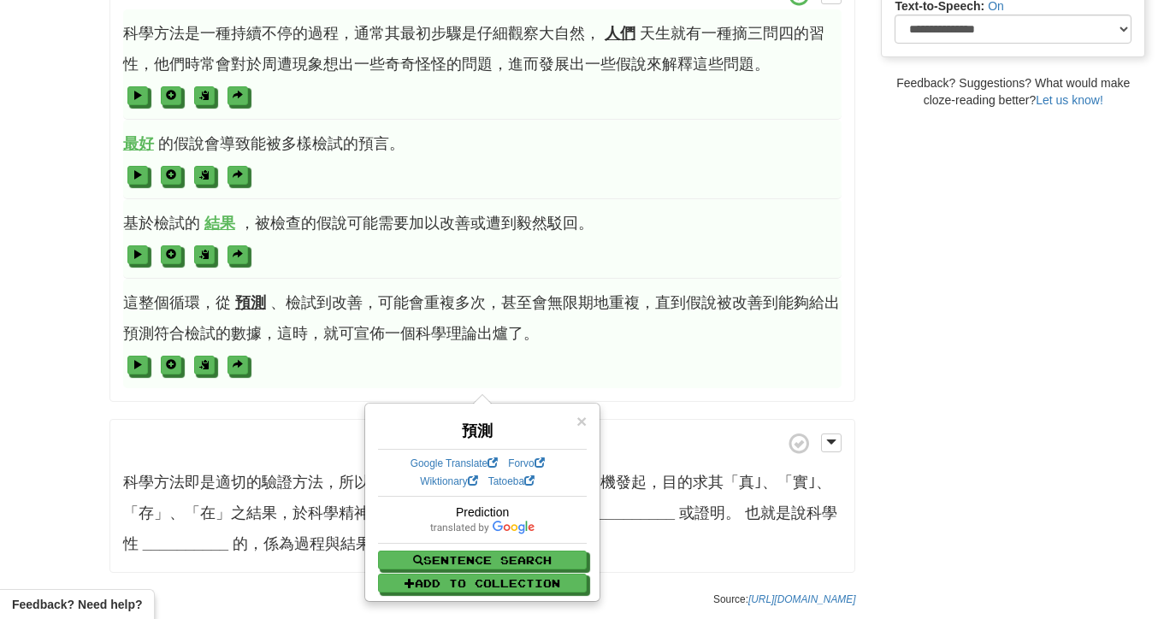
click at [292, 328] on span "這整個循環，從 預測 、檢試到改善，可能會重複多次，甚至會無限期地重複，直到假說被改善到能夠給出預測符合檢試的數據，這時，就可宣佈一個科學理論出爐了。" at bounding box center [482, 333] width 719 height 109
click at [599, 337] on span "這整個循環，從 預測 、檢試到改善，可能會重複多次，甚至會無限期地重複，直到假說被改善到能夠給出預測符合檢試的數據，這時，就可宣佈一個科學理論出爐了。" at bounding box center [482, 333] width 719 height 109
click at [564, 327] on span "這整個循環，從 預測 、檢試到改善，可能會重複多次，甚至會無限期地重複，直到假說被改善到能夠給出預測符合檢試的數據，這時，就可宣佈一個科學理論出爐了。" at bounding box center [482, 333] width 719 height 109
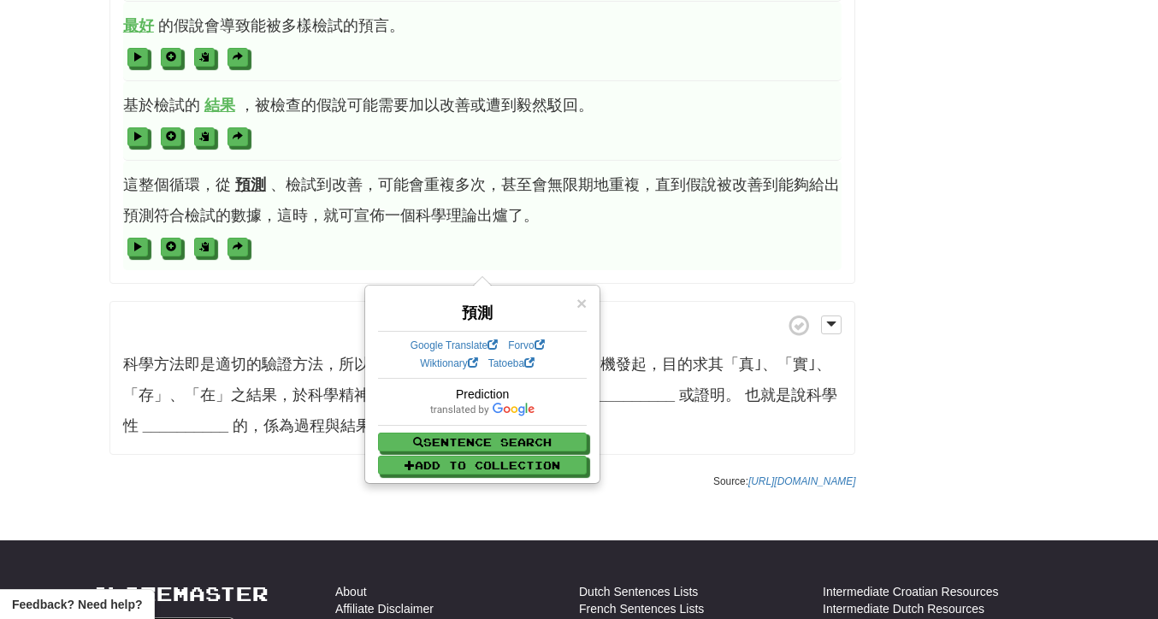
scroll to position [676, 0]
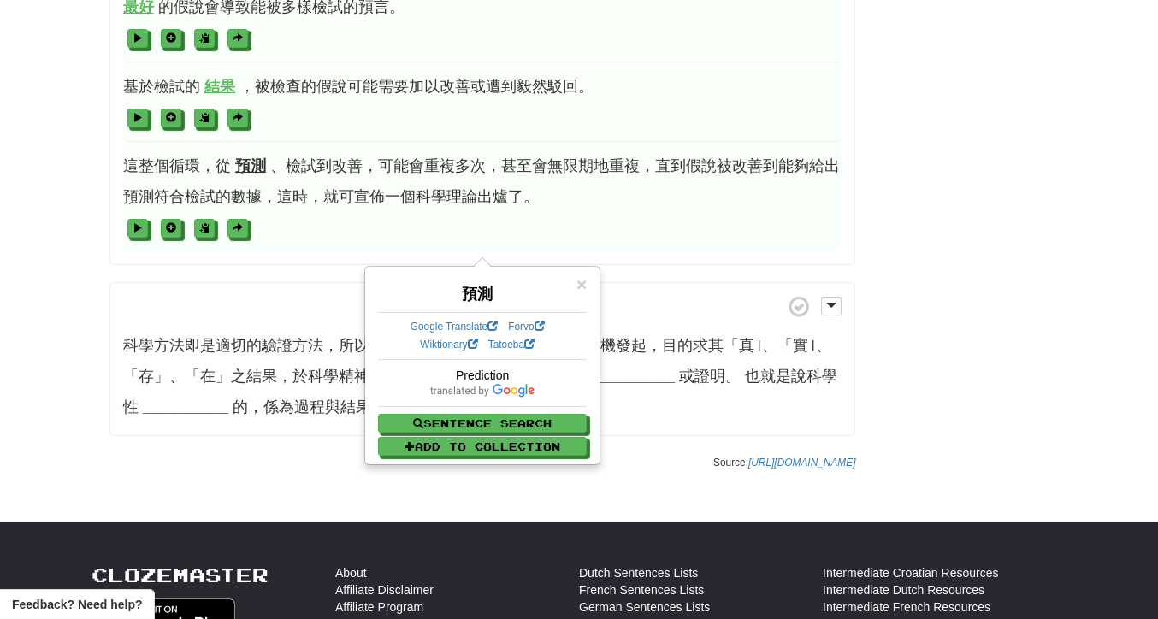
click at [280, 302] on span at bounding box center [482, 306] width 719 height 21
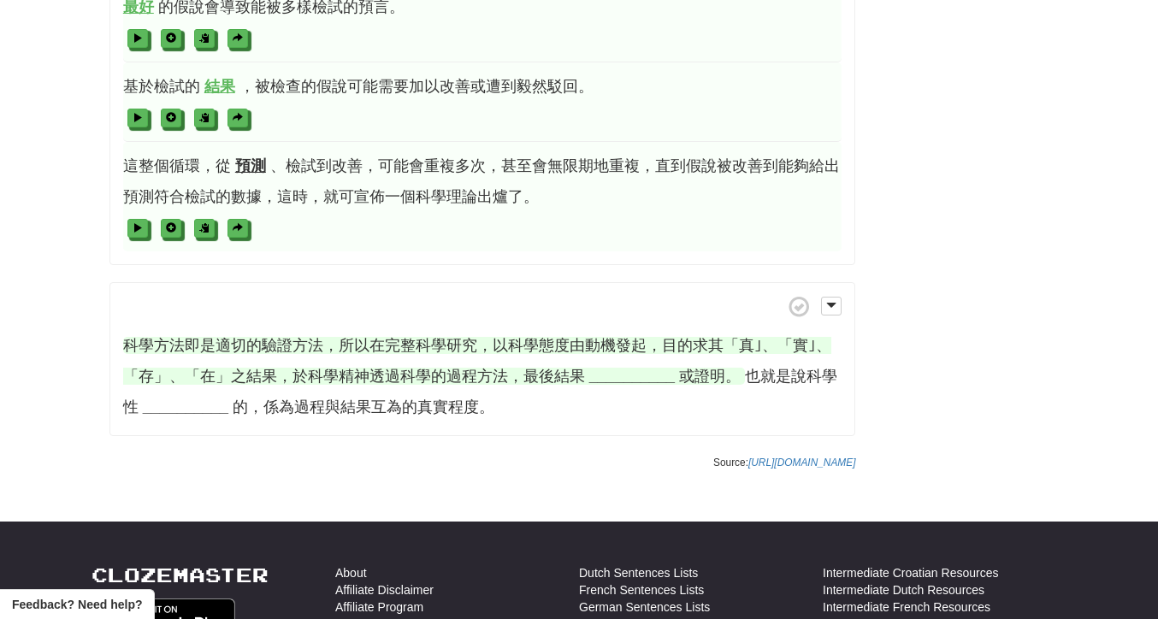
click at [622, 380] on strong "__________" at bounding box center [632, 376] width 86 height 17
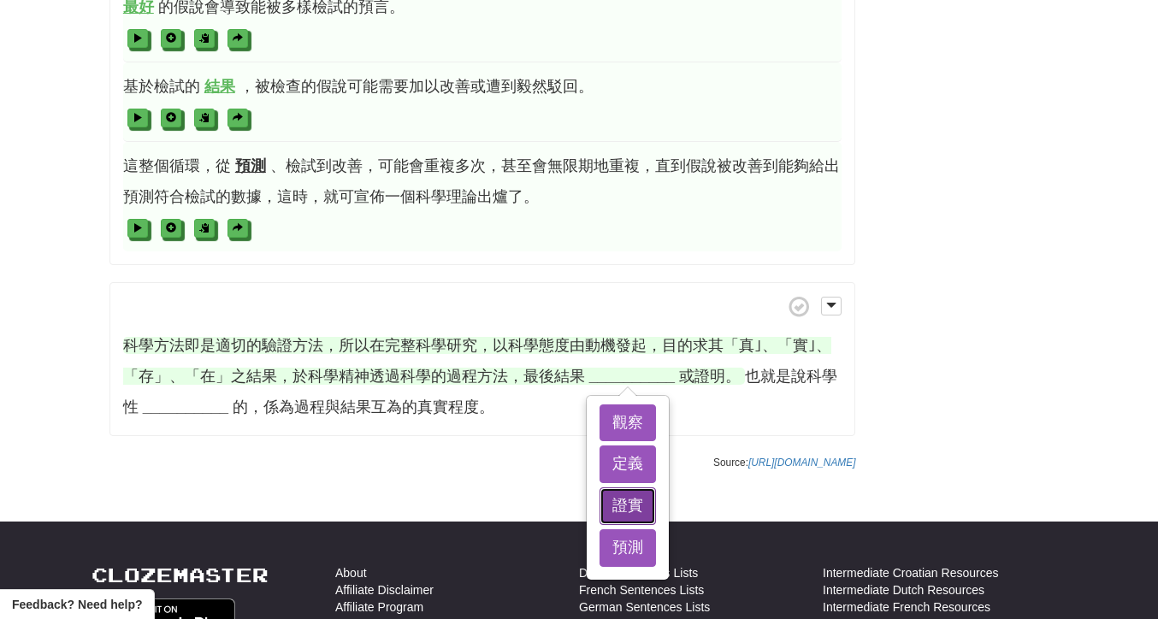
click at [643, 519] on button "證實" at bounding box center [628, 506] width 56 height 38
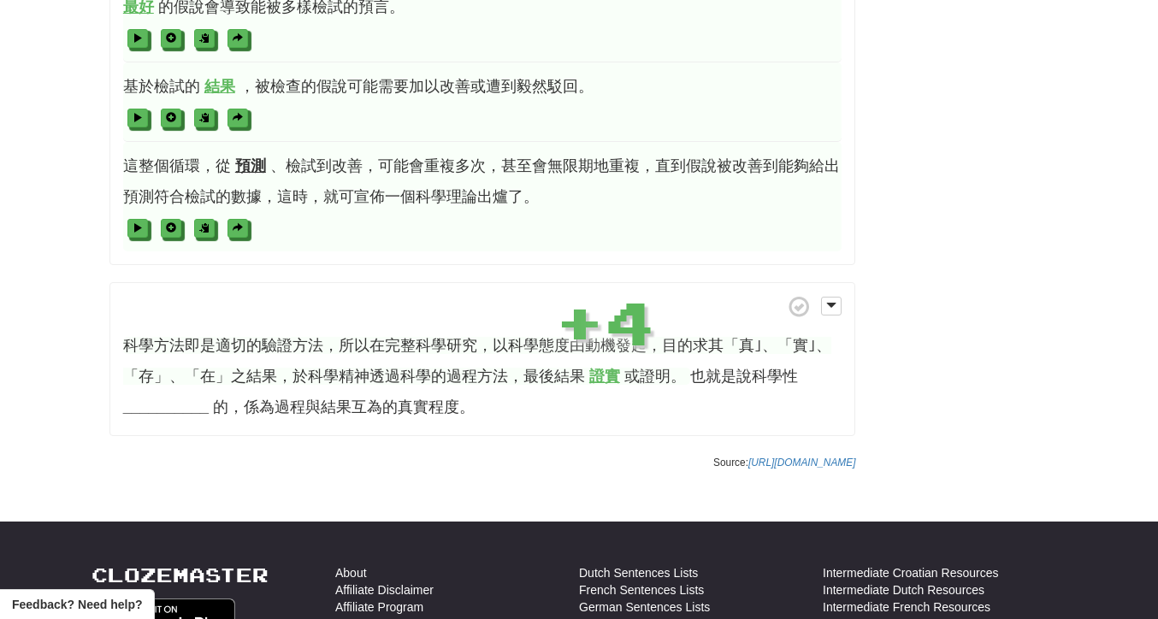
click at [603, 382] on strong "證實" at bounding box center [604, 376] width 31 height 17
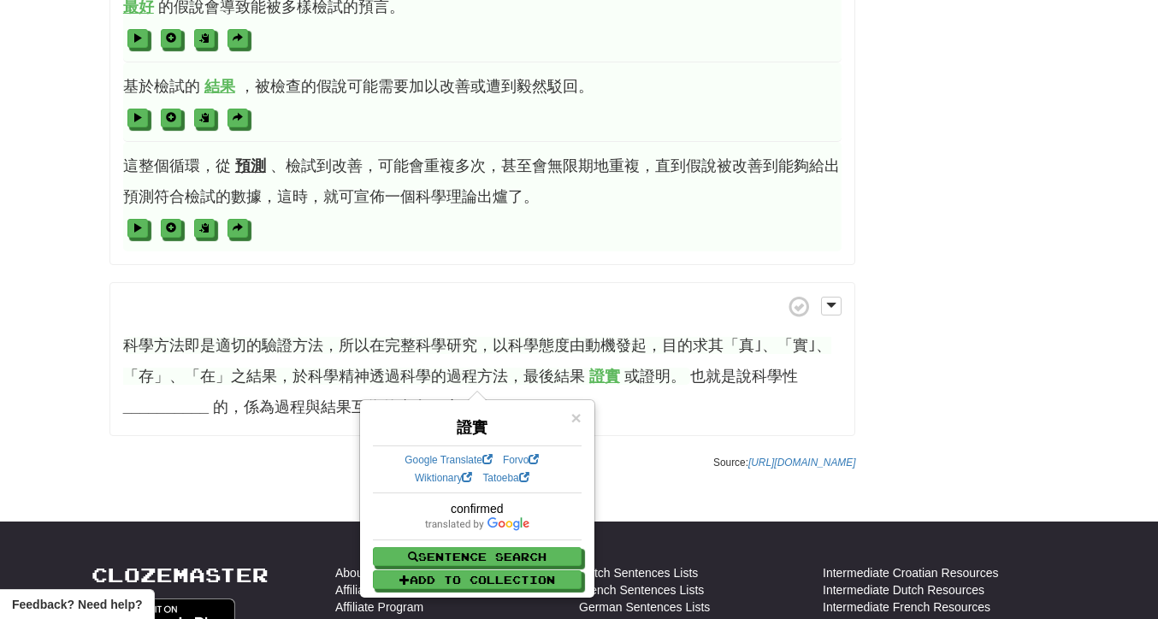
click at [619, 405] on p "科學方法即是適切的驗證方法，所以在完整科學研究，以科學態度由動機發起，目的求其「真｣、「實｣、「存」、「在」之結果，於科學精神透過科學的過程方法，最後結果 證…" at bounding box center [482, 359] width 747 height 154
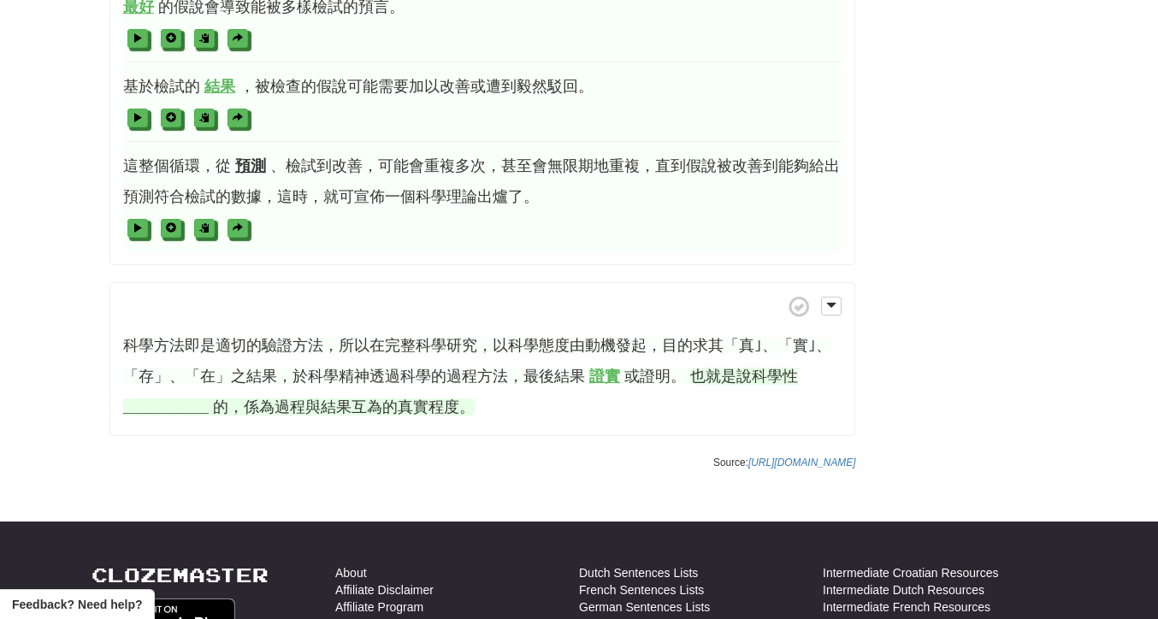
click at [139, 414] on strong "__________" at bounding box center [166, 407] width 86 height 17
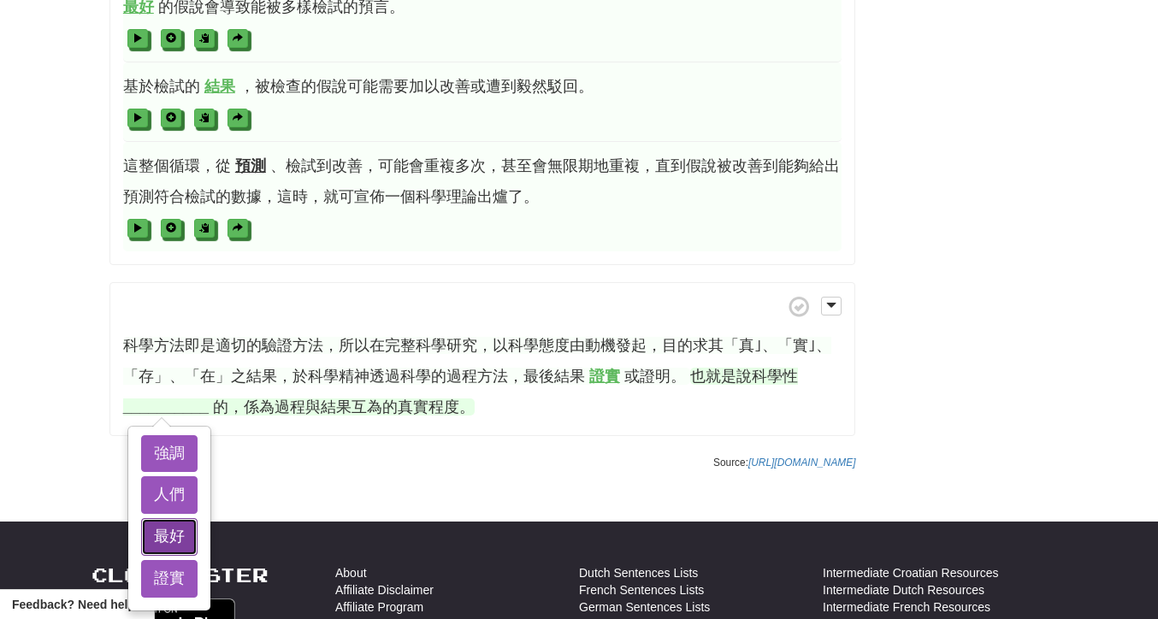
click at [174, 541] on button "最好" at bounding box center [169, 537] width 56 height 38
click at [172, 495] on button "人們" at bounding box center [169, 495] width 56 height 38
click at [177, 468] on button "強調" at bounding box center [169, 454] width 56 height 38
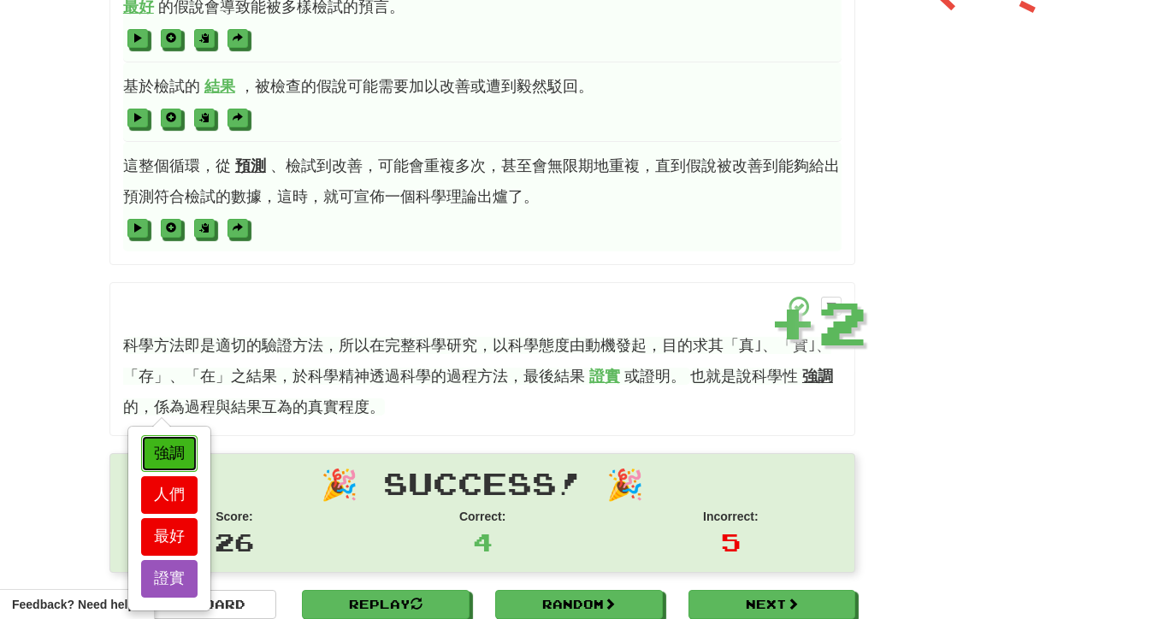
scroll to position [704, 0]
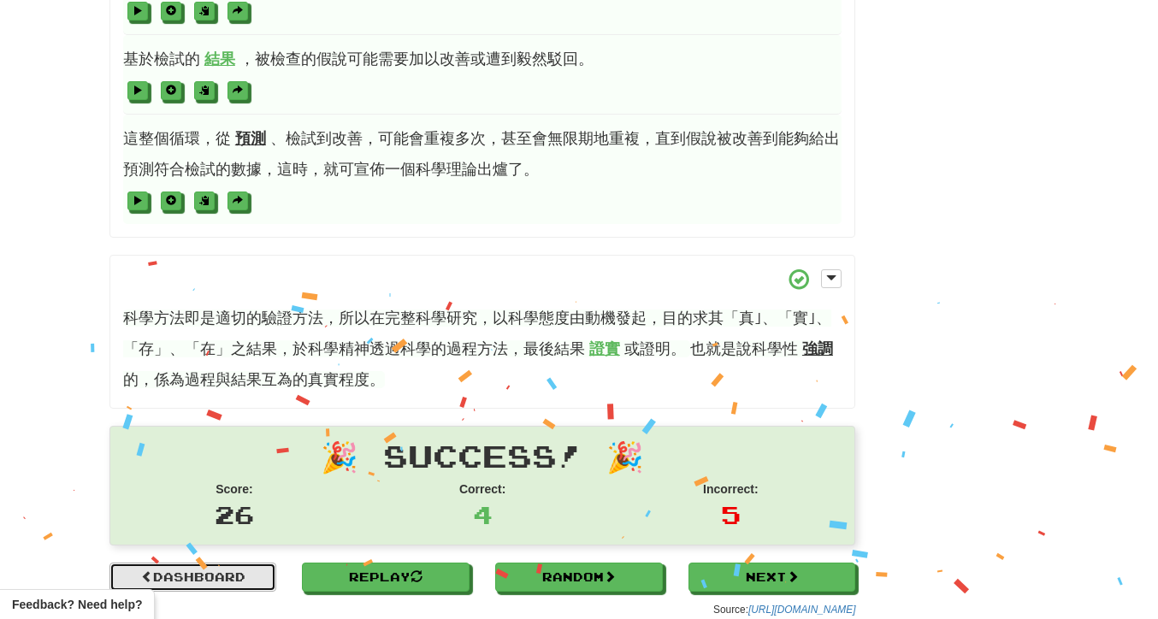
click at [225, 588] on link "Dashboard" at bounding box center [193, 577] width 168 height 29
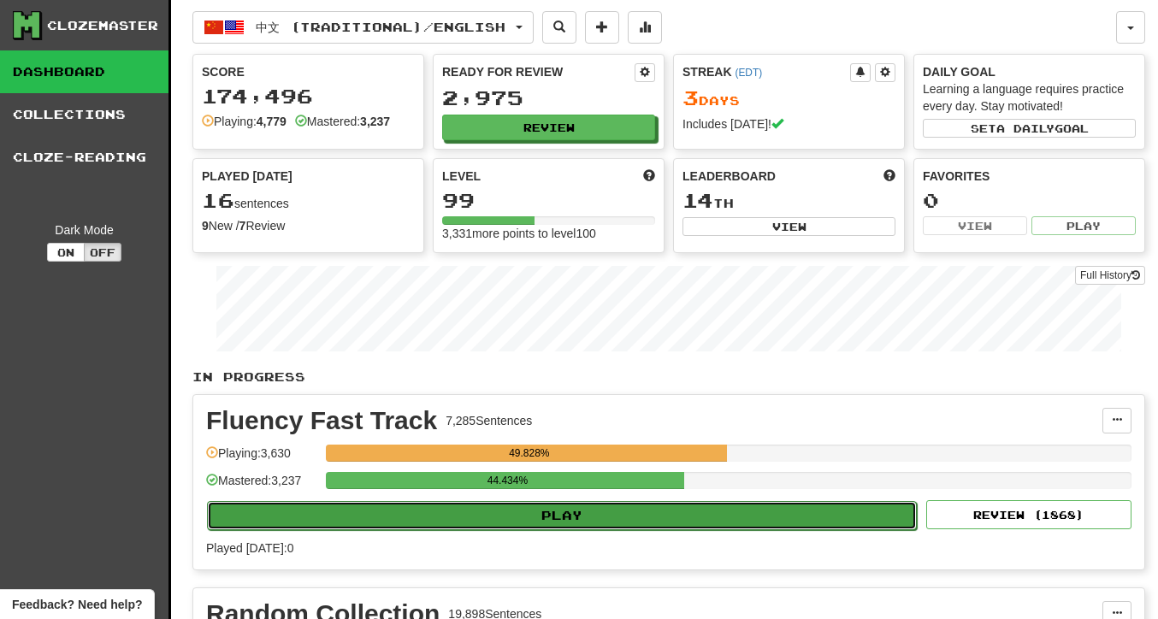
click at [408, 514] on button "Play" at bounding box center [562, 515] width 710 height 29
select select "**"
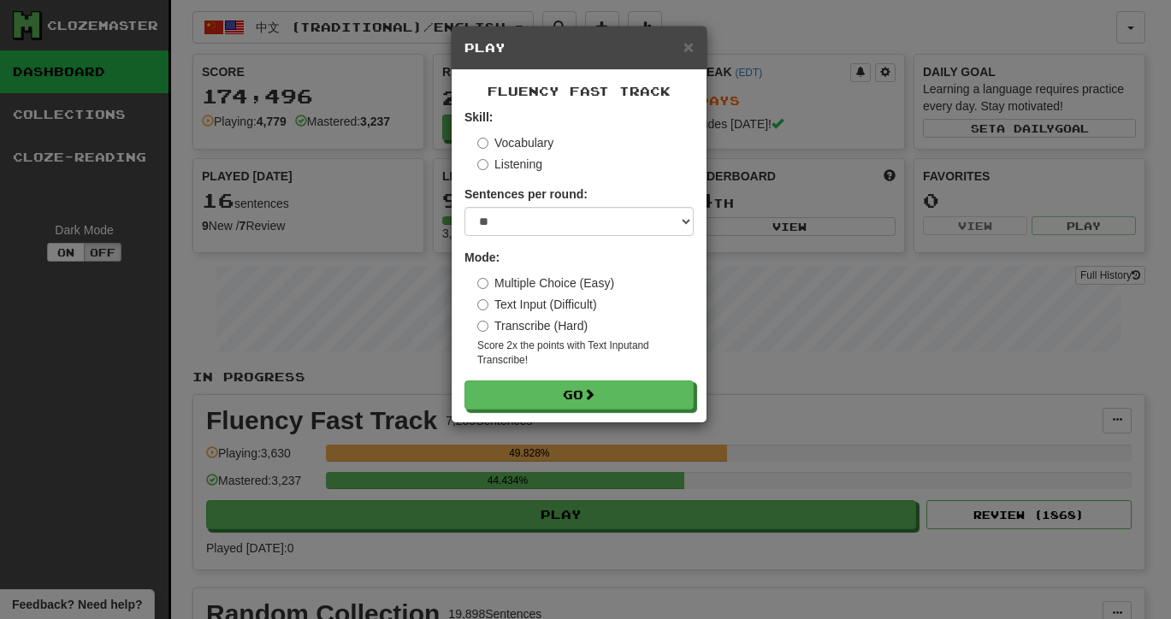
click at [681, 53] on h5 "Play" at bounding box center [578, 47] width 229 height 17
click at [690, 49] on span "×" at bounding box center [688, 47] width 10 height 20
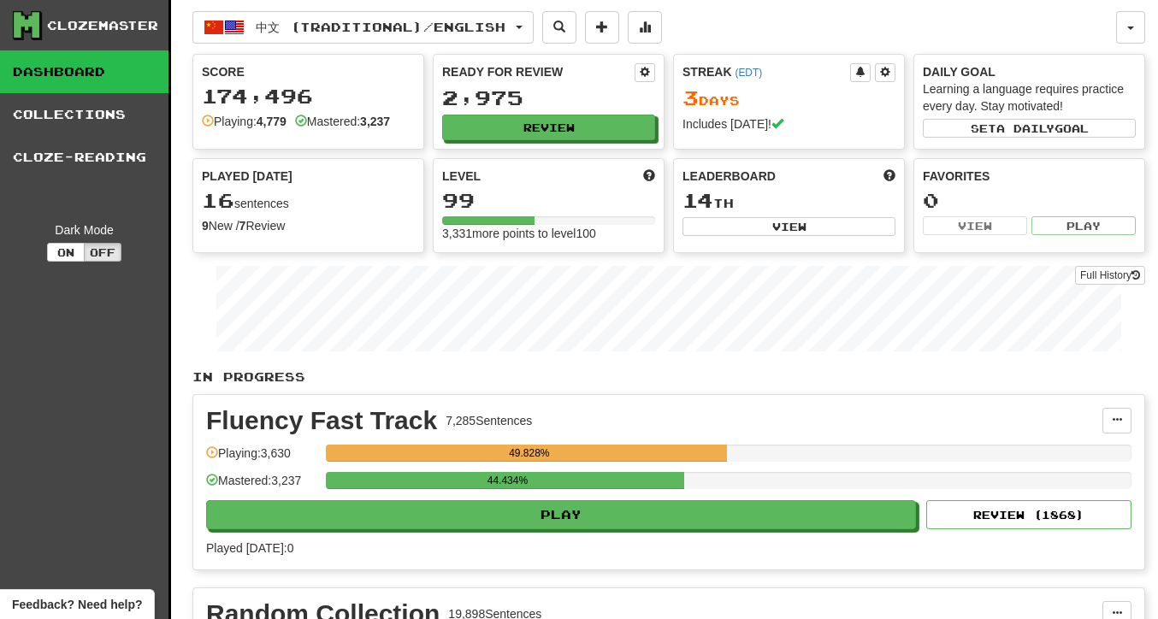
click at [117, 77] on link "Dashboard" at bounding box center [84, 71] width 168 height 43
